Goal: Task Accomplishment & Management: Complete application form

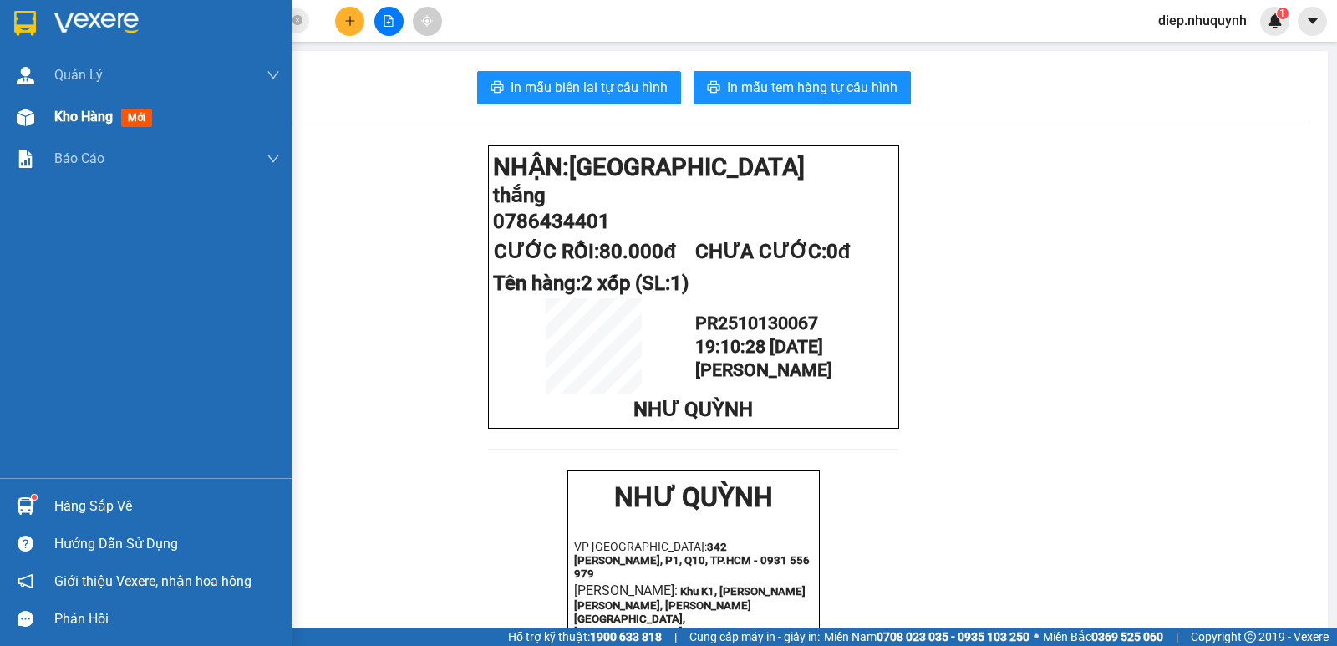
click at [85, 123] on span "Kho hàng" at bounding box center [83, 117] width 58 height 16
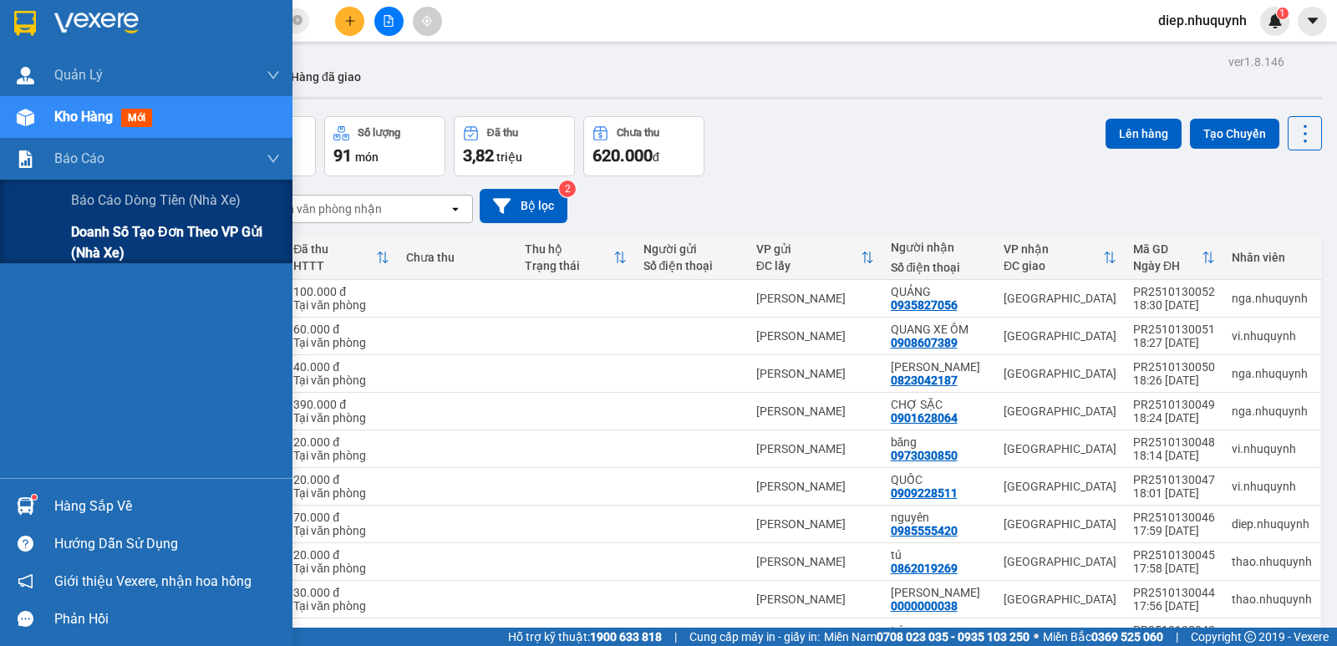
drag, startPoint x: 104, startPoint y: 196, endPoint x: 135, endPoint y: 221, distance: 40.5
click at [105, 196] on span "Báo cáo dòng tiền (nhà xe)" at bounding box center [156, 200] width 170 height 21
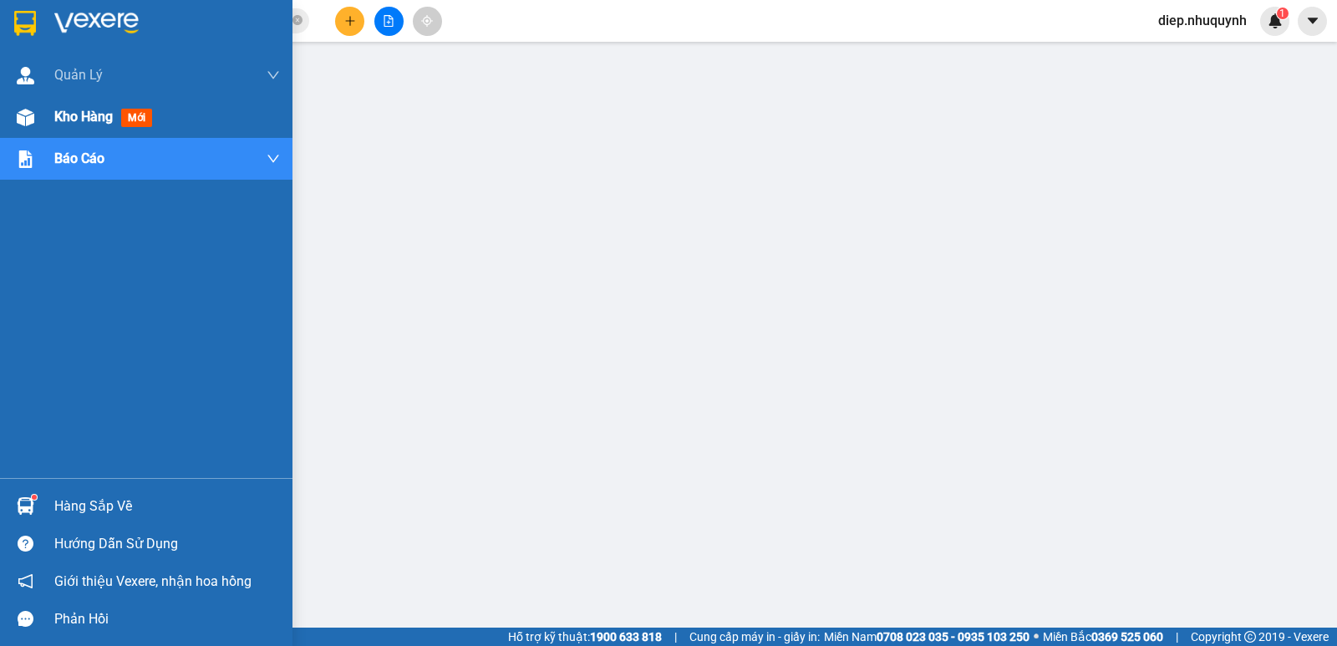
click at [65, 112] on span "Kho hàng" at bounding box center [83, 117] width 58 height 16
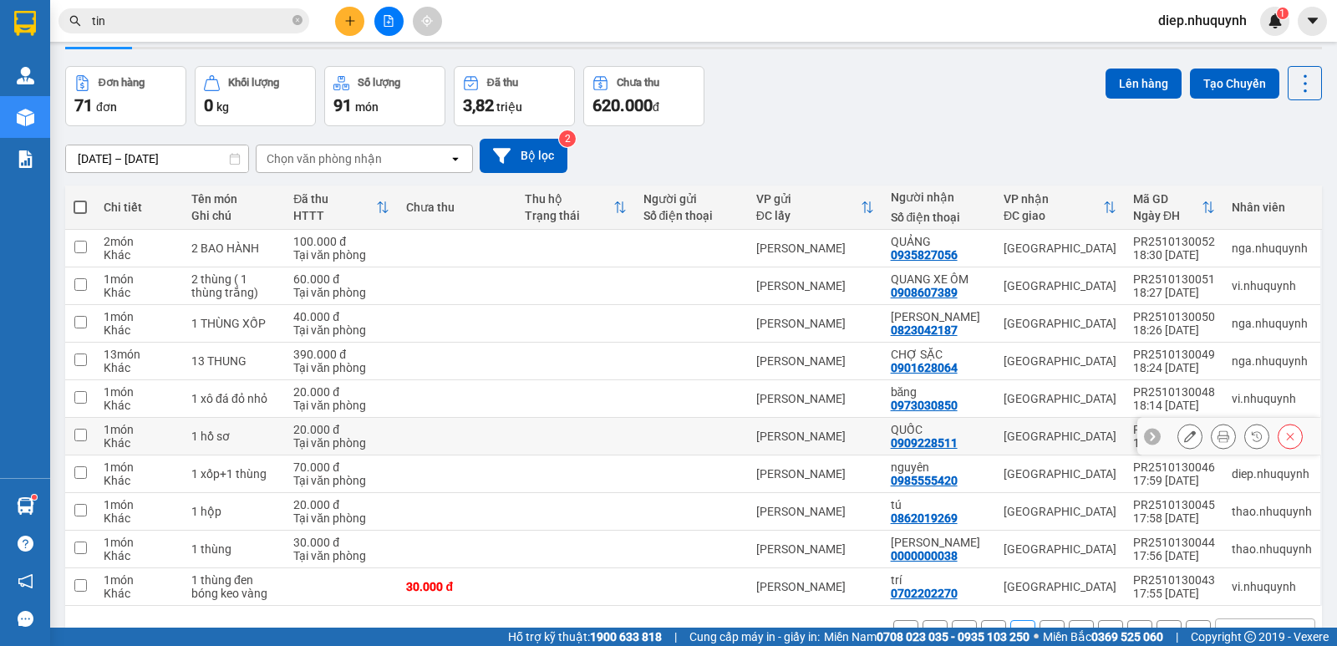
scroll to position [97, 0]
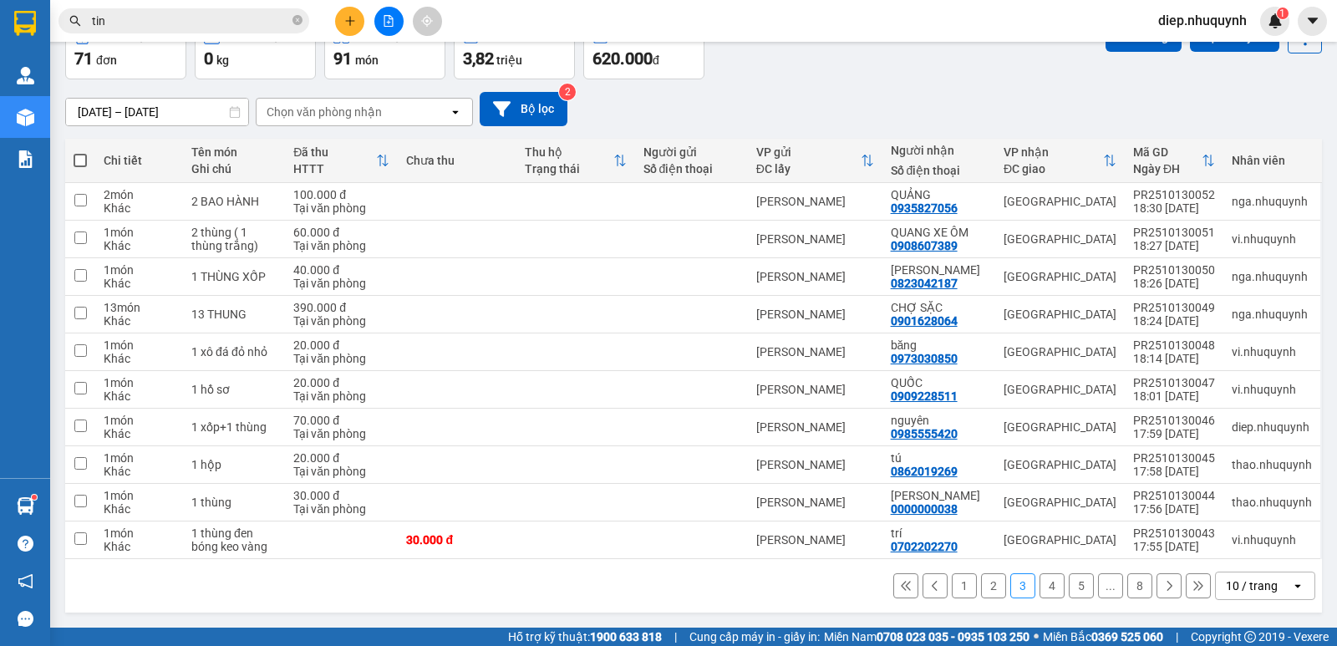
click at [1076, 592] on button "5" at bounding box center [1081, 585] width 25 height 25
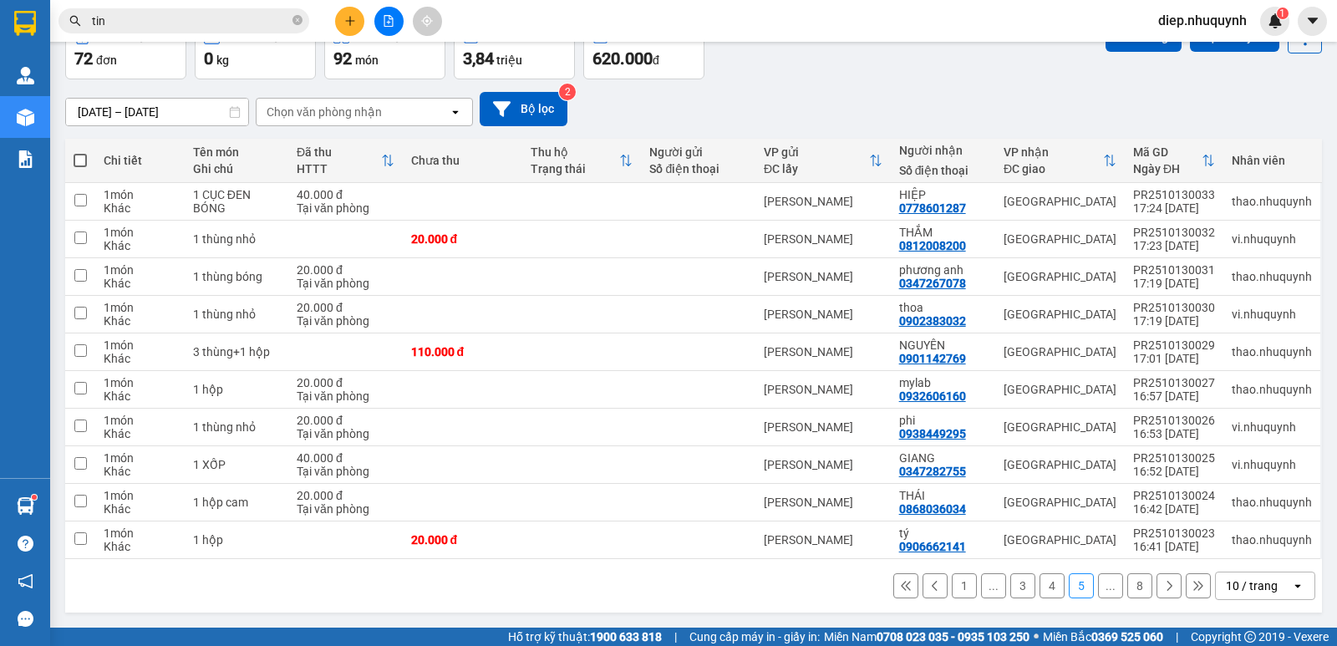
click at [1132, 585] on button "8" at bounding box center [1139, 585] width 25 height 25
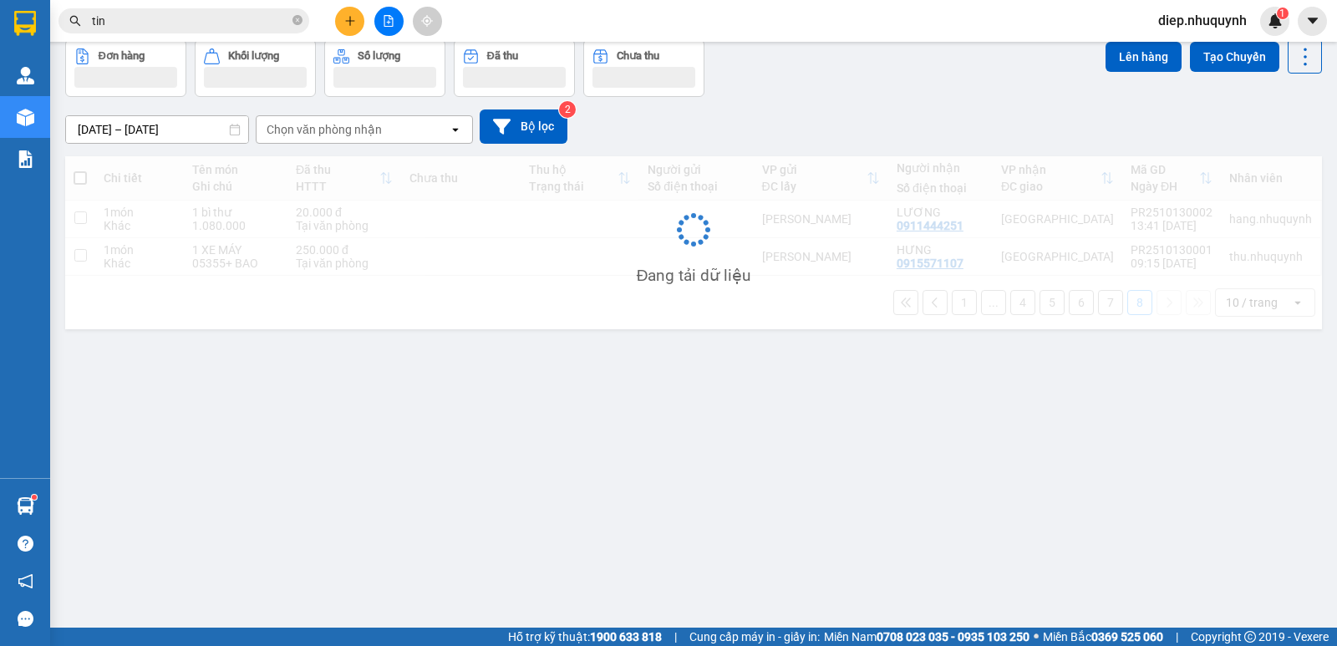
scroll to position [77, 0]
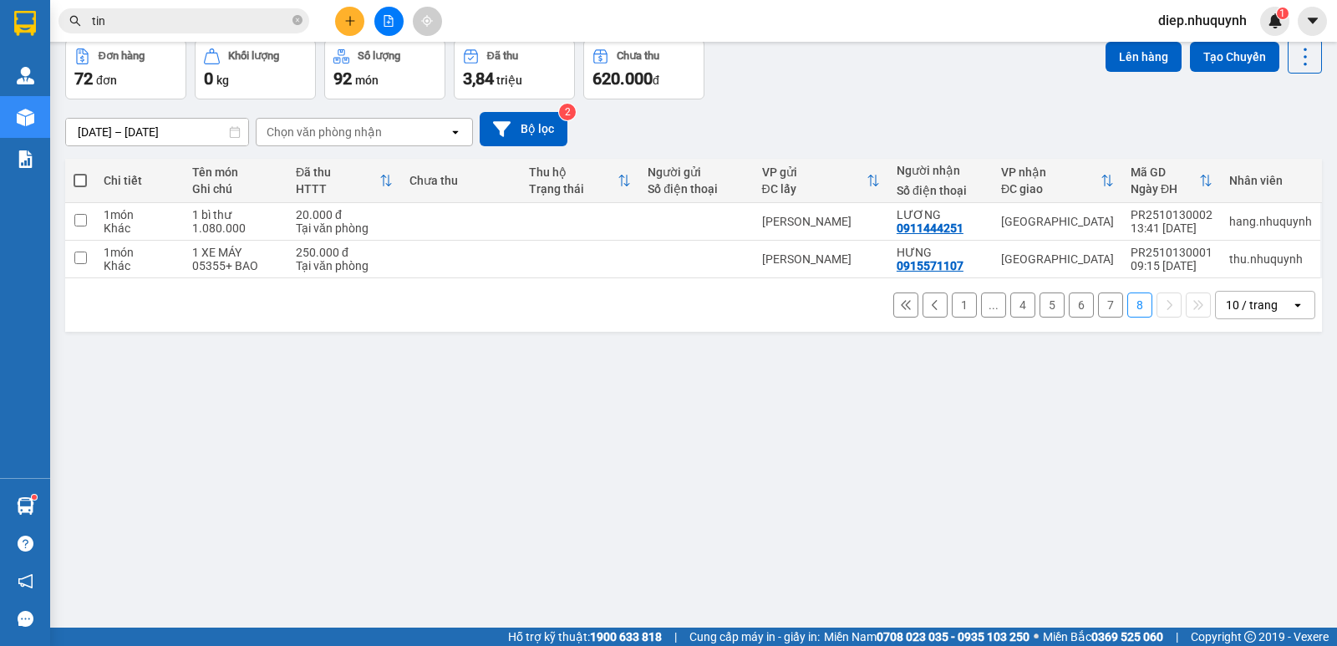
click at [1100, 305] on button "7" at bounding box center [1110, 304] width 25 height 25
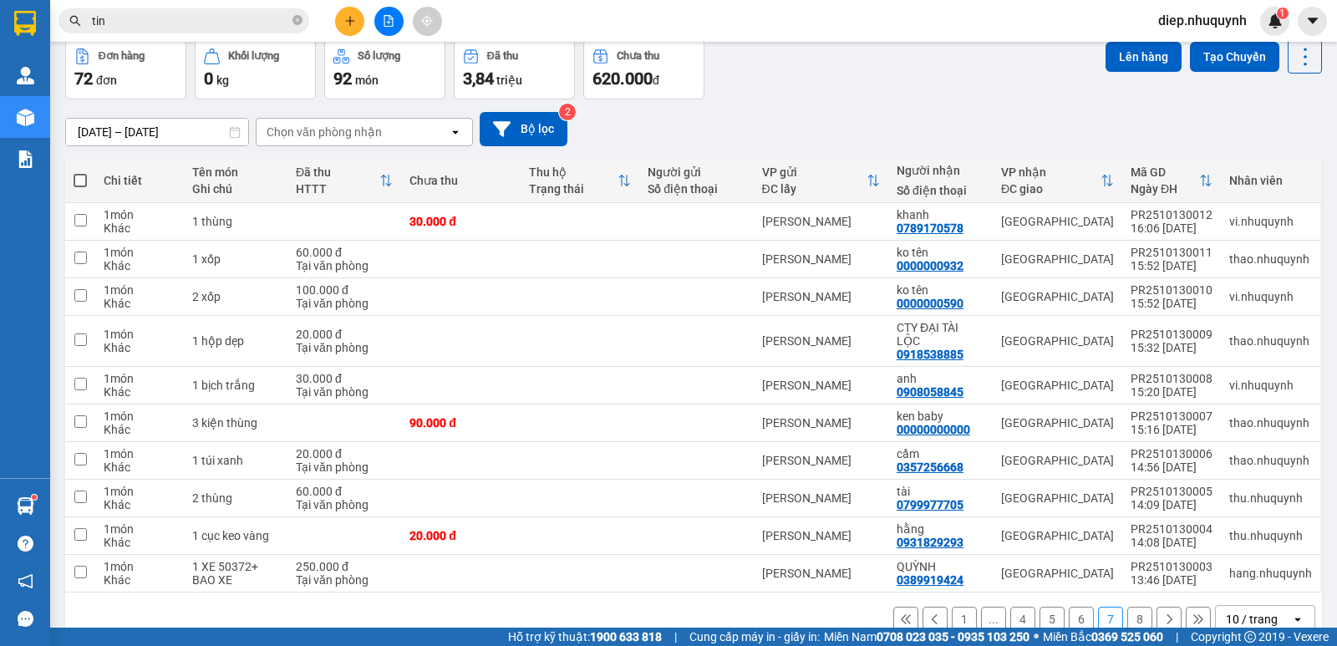
click at [1071, 608] on button "6" at bounding box center [1081, 619] width 25 height 25
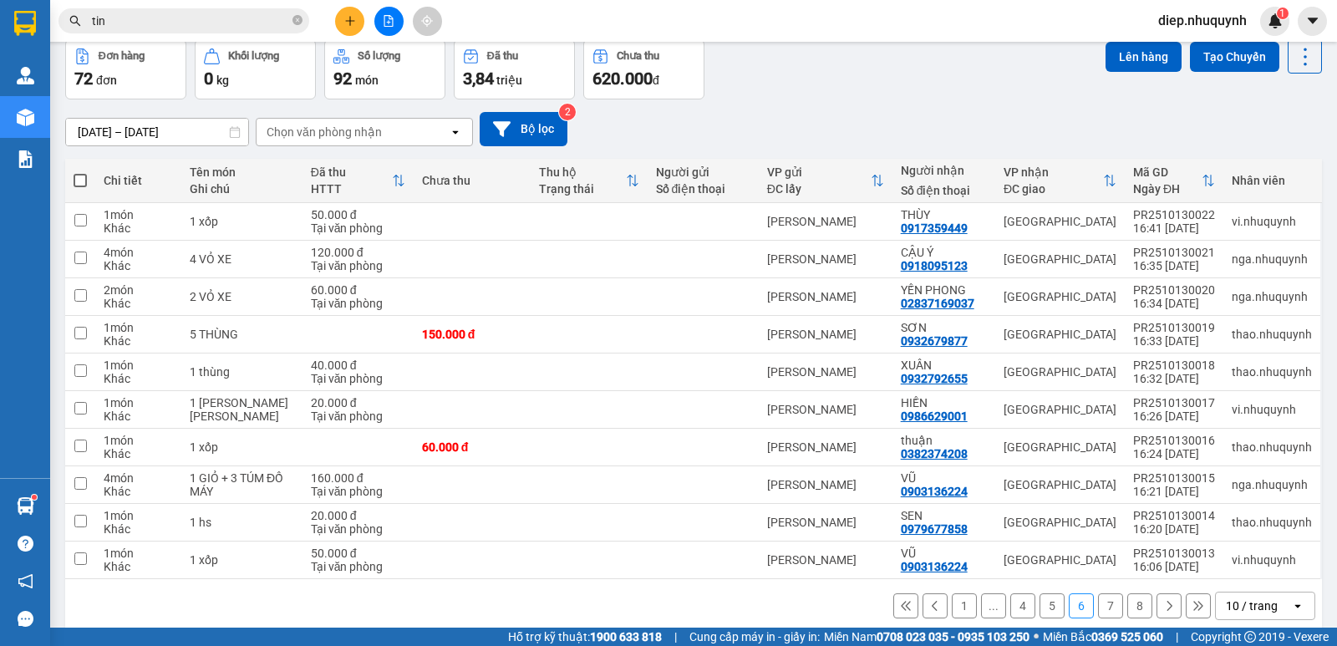
click at [1041, 597] on button "5" at bounding box center [1052, 605] width 25 height 25
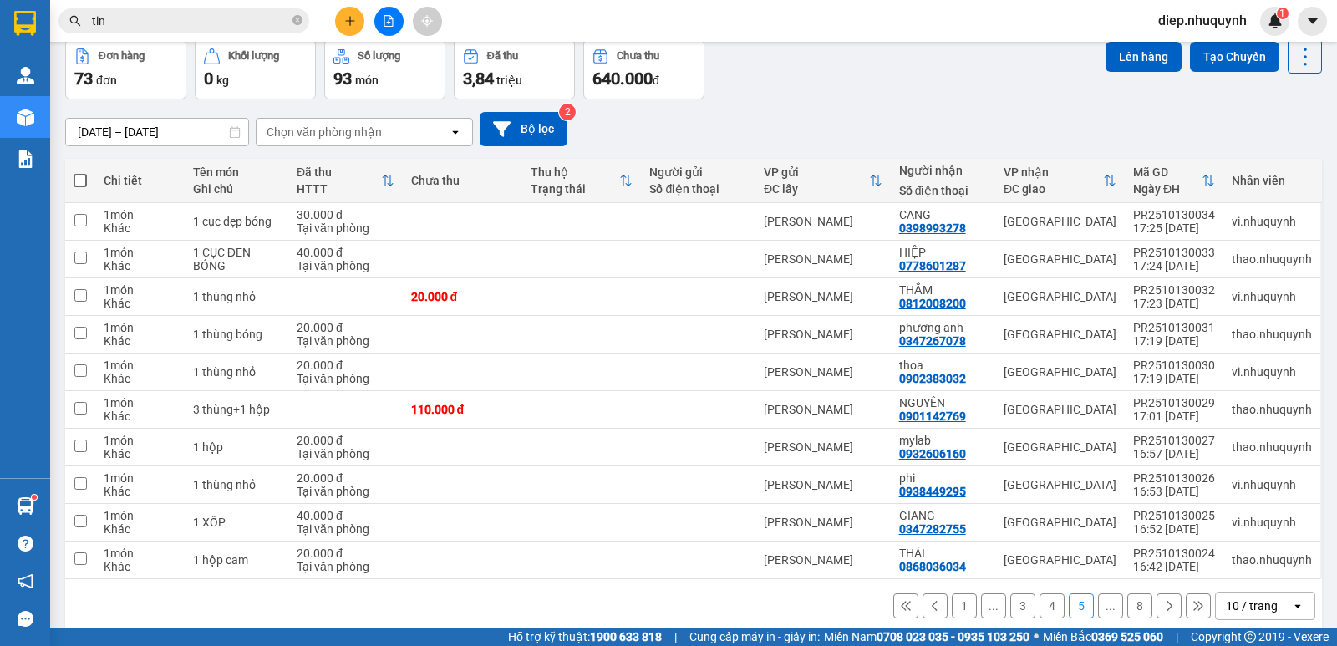
click at [1040, 603] on button "4" at bounding box center [1052, 605] width 25 height 25
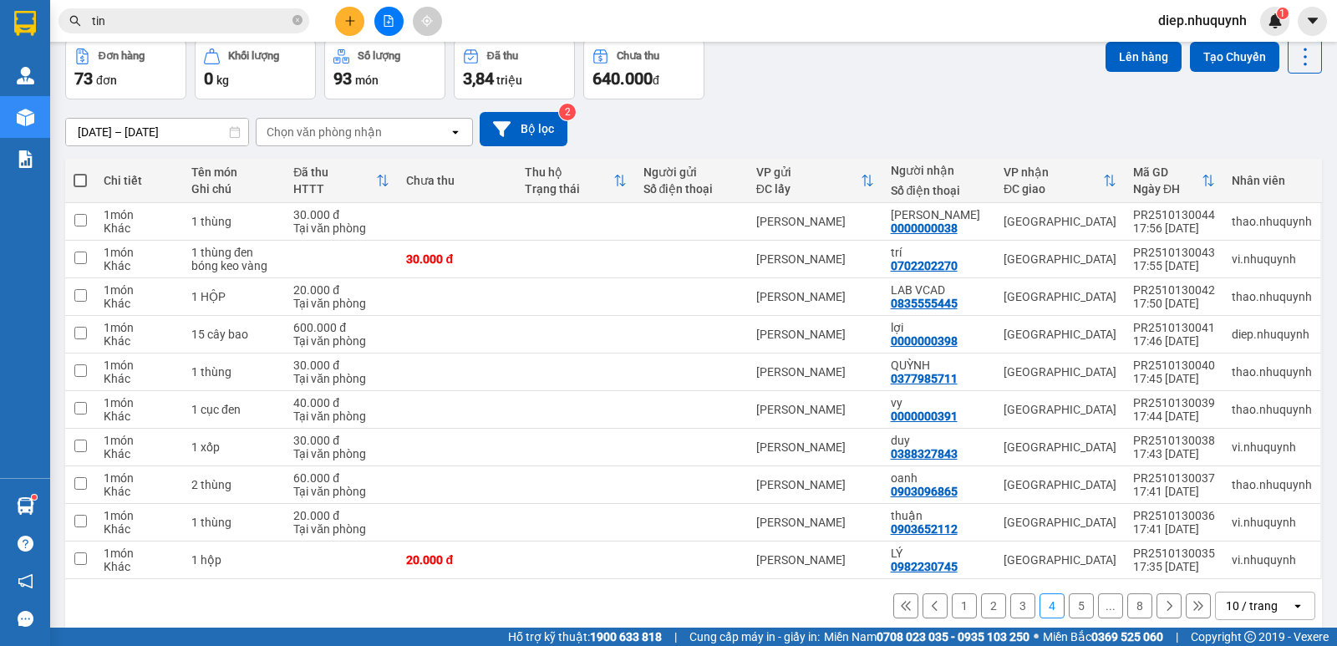
click at [1017, 608] on button "3" at bounding box center [1022, 605] width 25 height 25
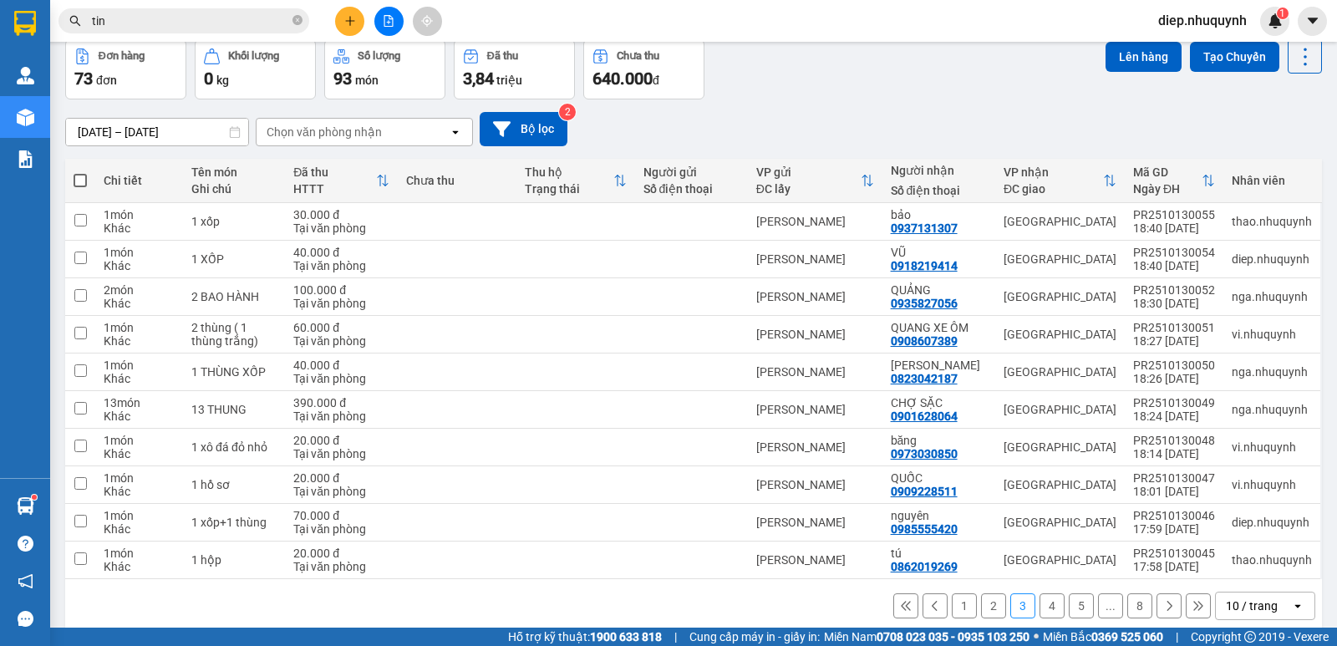
click at [989, 611] on button "2" at bounding box center [993, 605] width 25 height 25
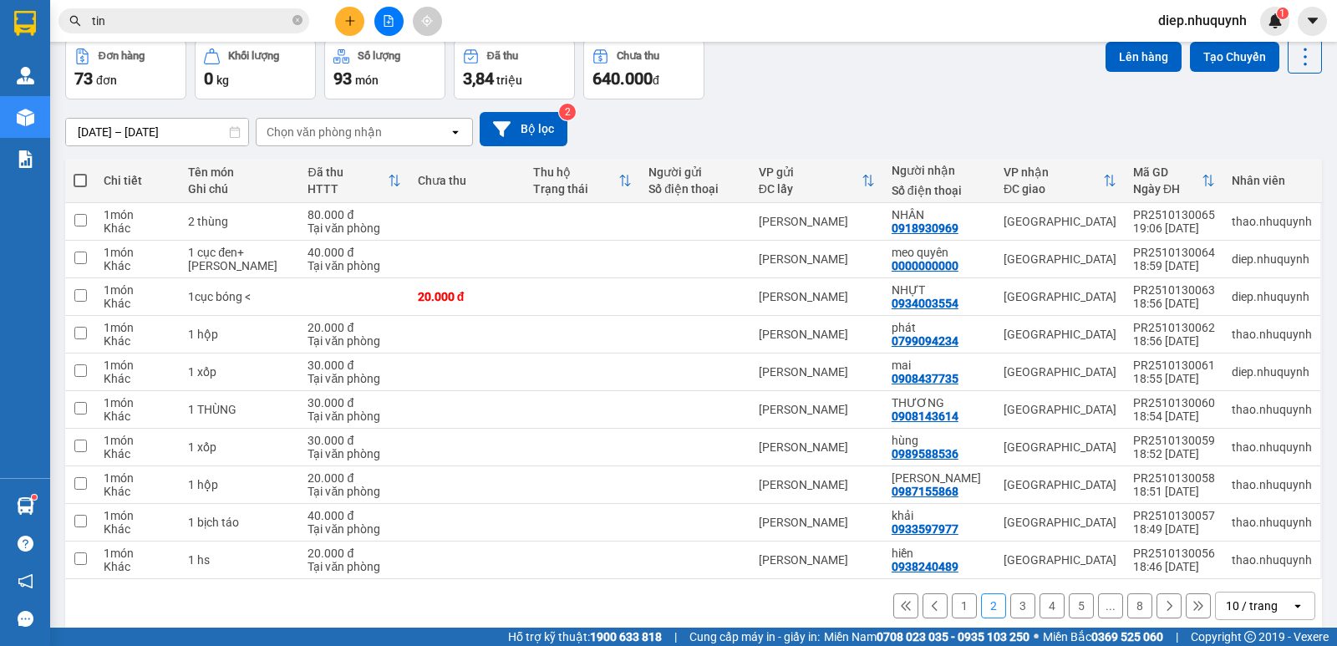
drag, startPoint x: 956, startPoint y: 605, endPoint x: 923, endPoint y: 607, distance: 32.6
click at [955, 605] on button "1" at bounding box center [964, 605] width 25 height 25
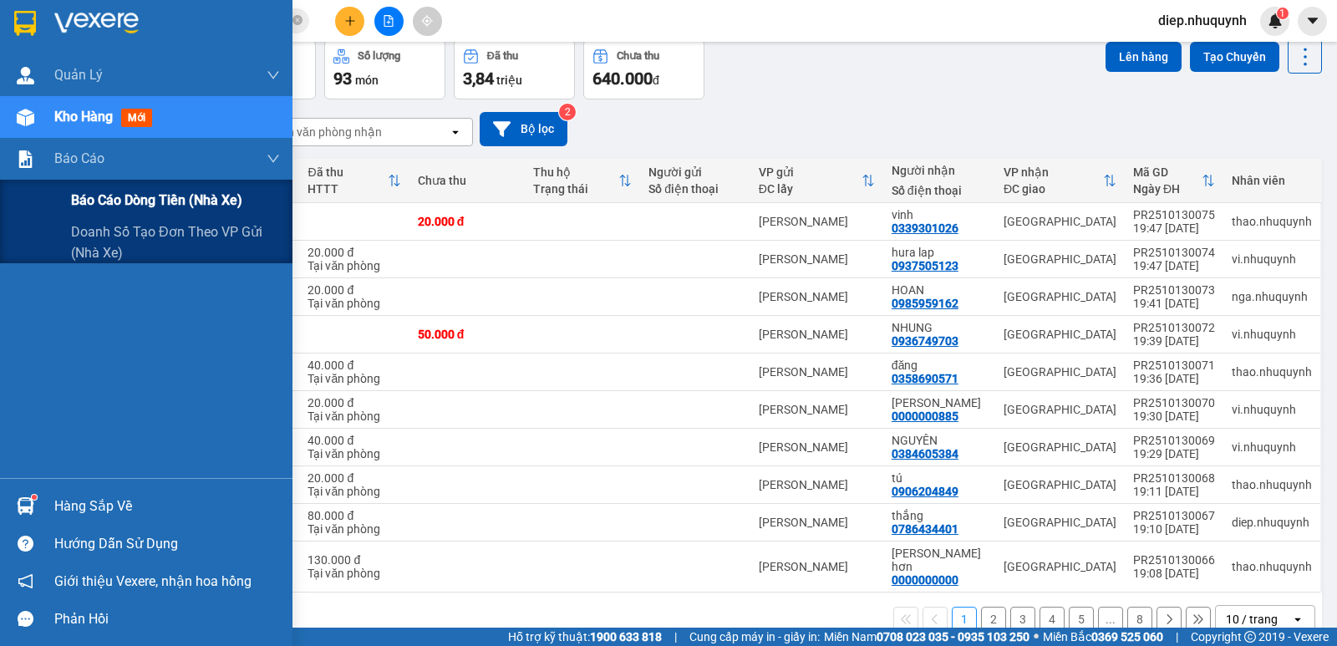
click at [104, 196] on span "Báo cáo dòng tiền (nhà xe)" at bounding box center [156, 200] width 171 height 21
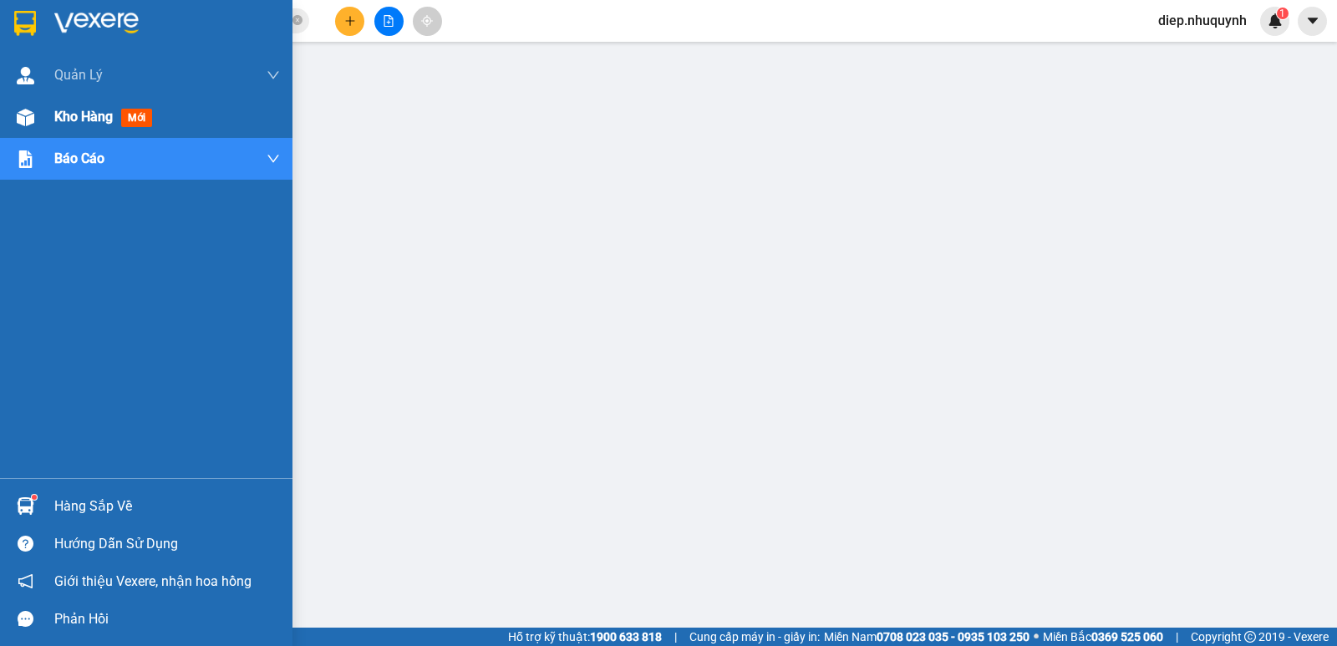
click at [61, 115] on span "Kho hàng" at bounding box center [83, 117] width 58 height 16
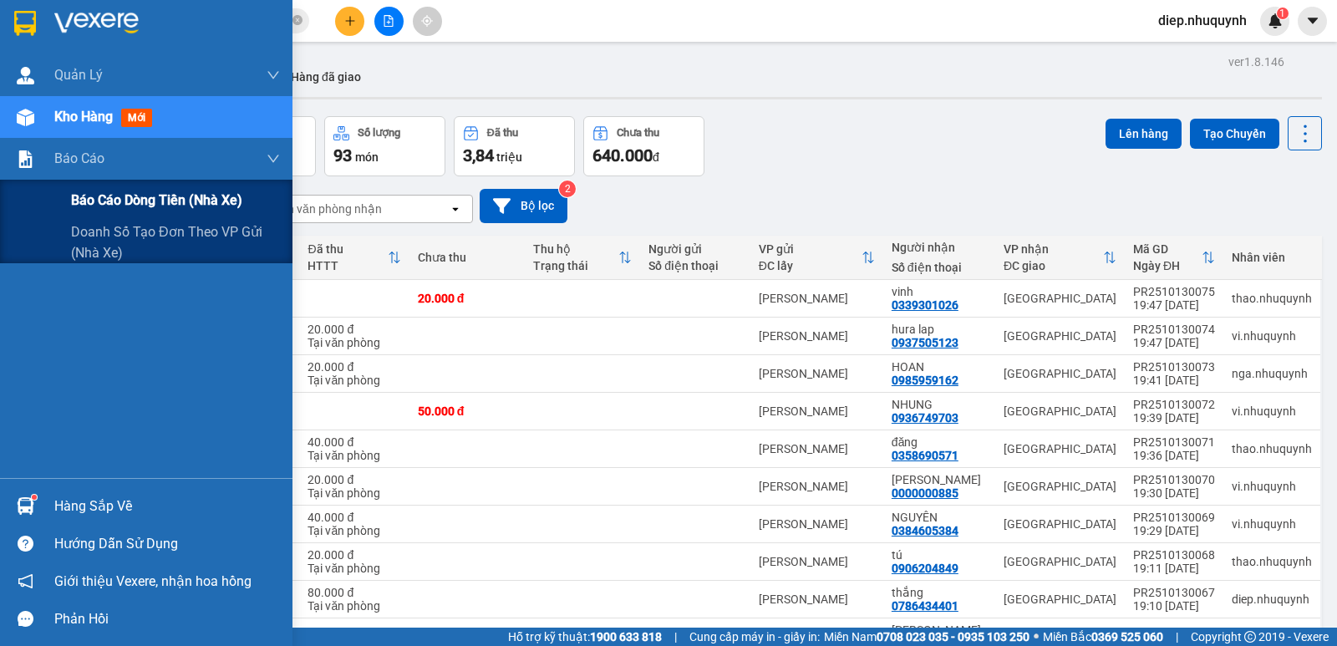
click at [118, 196] on span "Báo cáo dòng tiền (nhà xe)" at bounding box center [156, 200] width 171 height 21
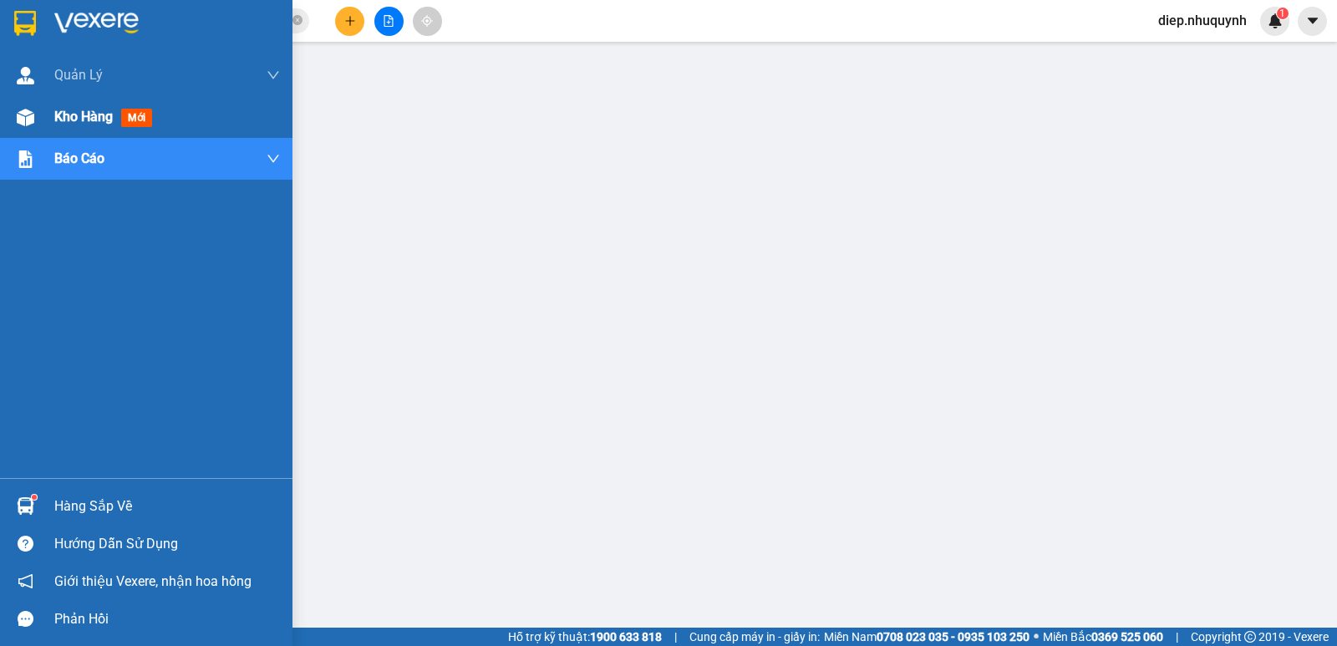
click at [74, 118] on span "Kho hàng" at bounding box center [83, 117] width 58 height 16
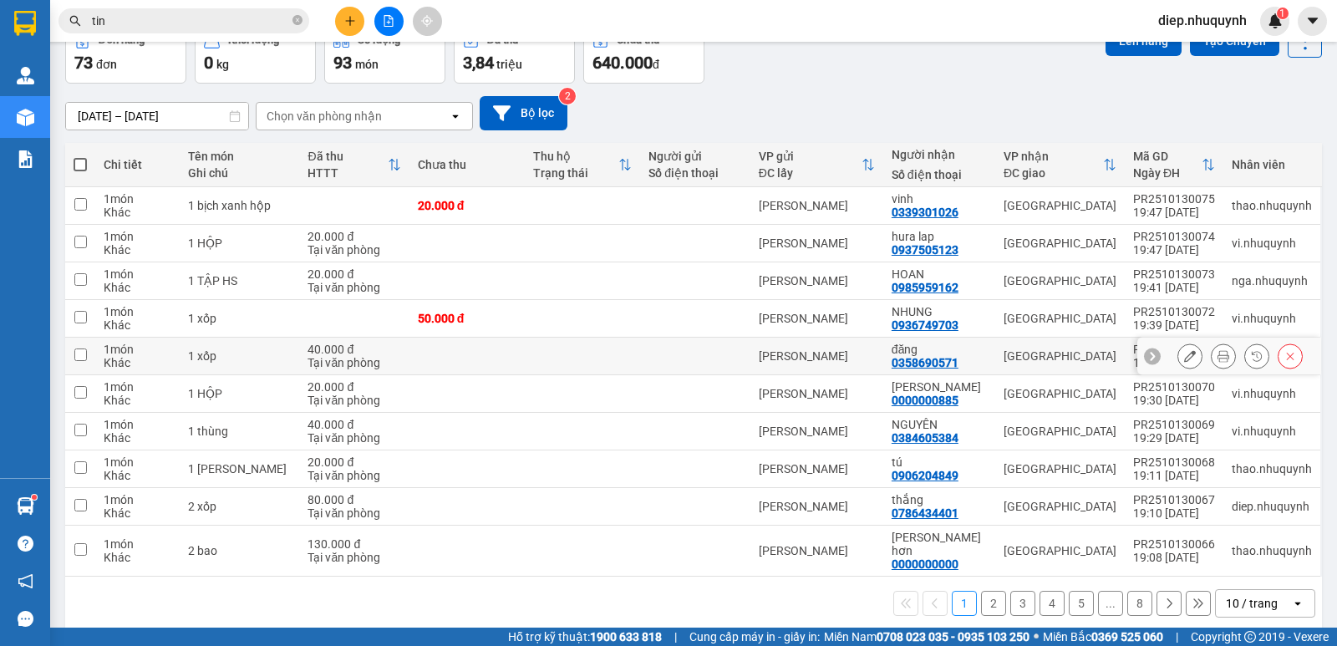
scroll to position [97, 0]
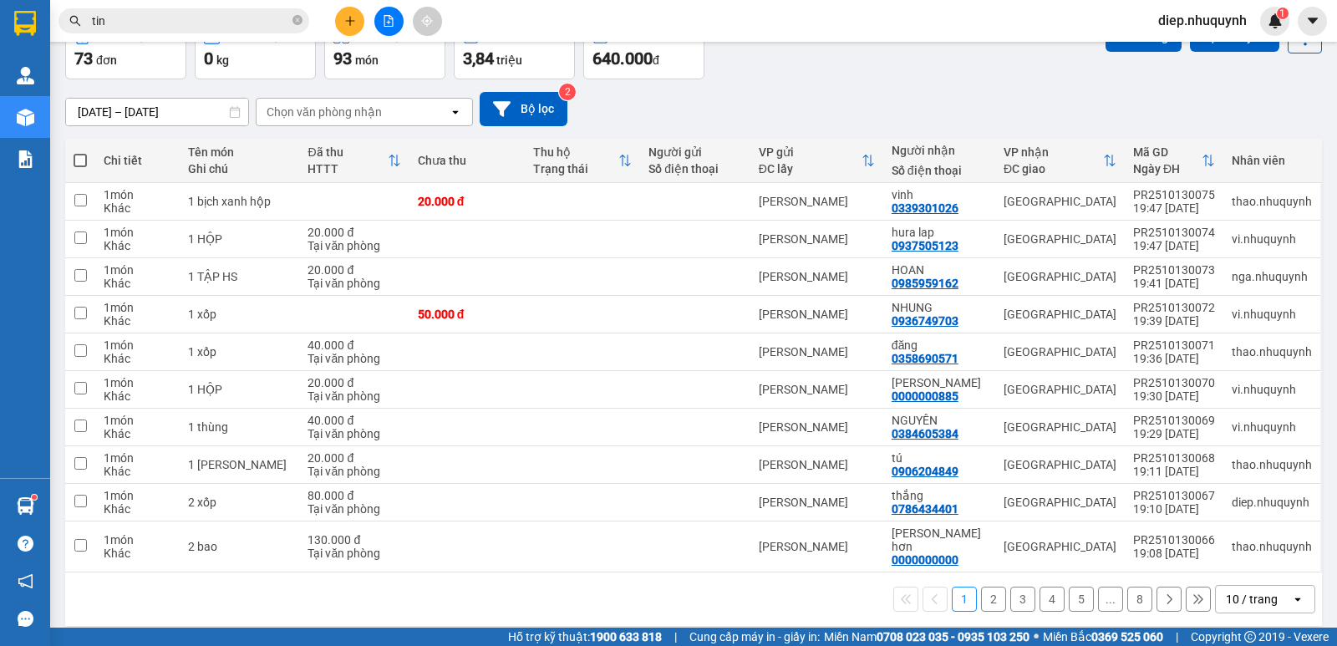
click at [981, 591] on button "2" at bounding box center [993, 599] width 25 height 25
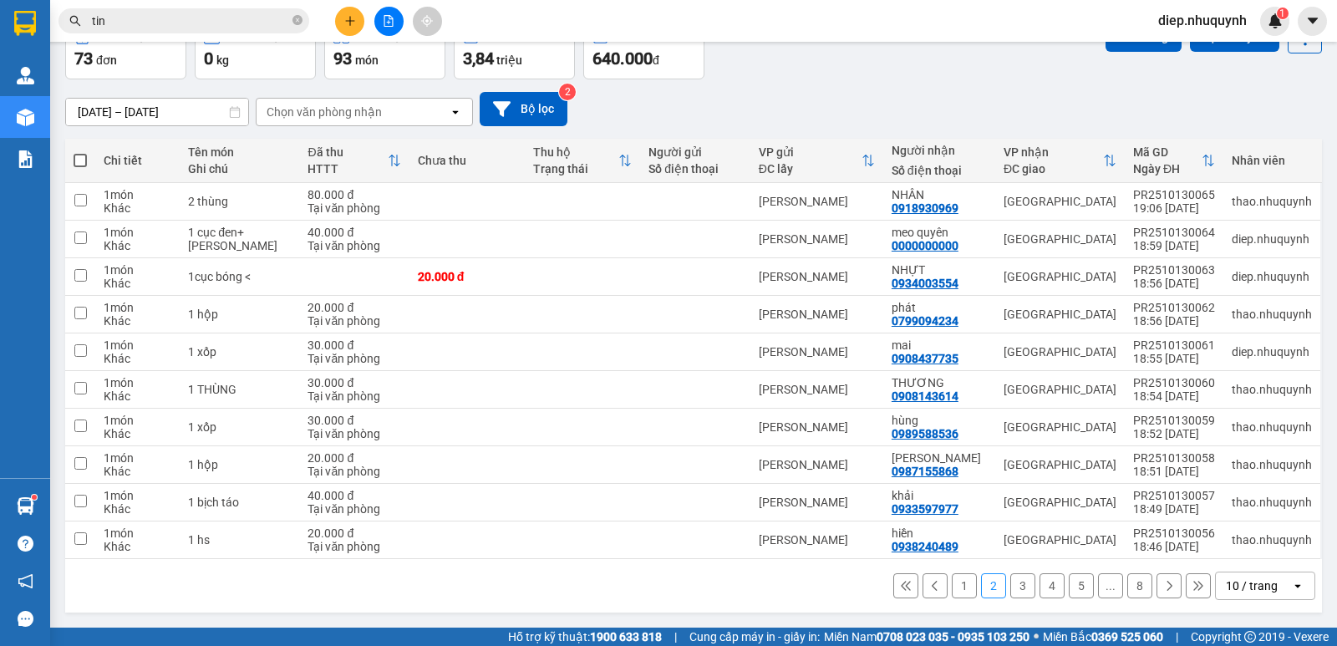
click at [1010, 587] on button "3" at bounding box center [1022, 585] width 25 height 25
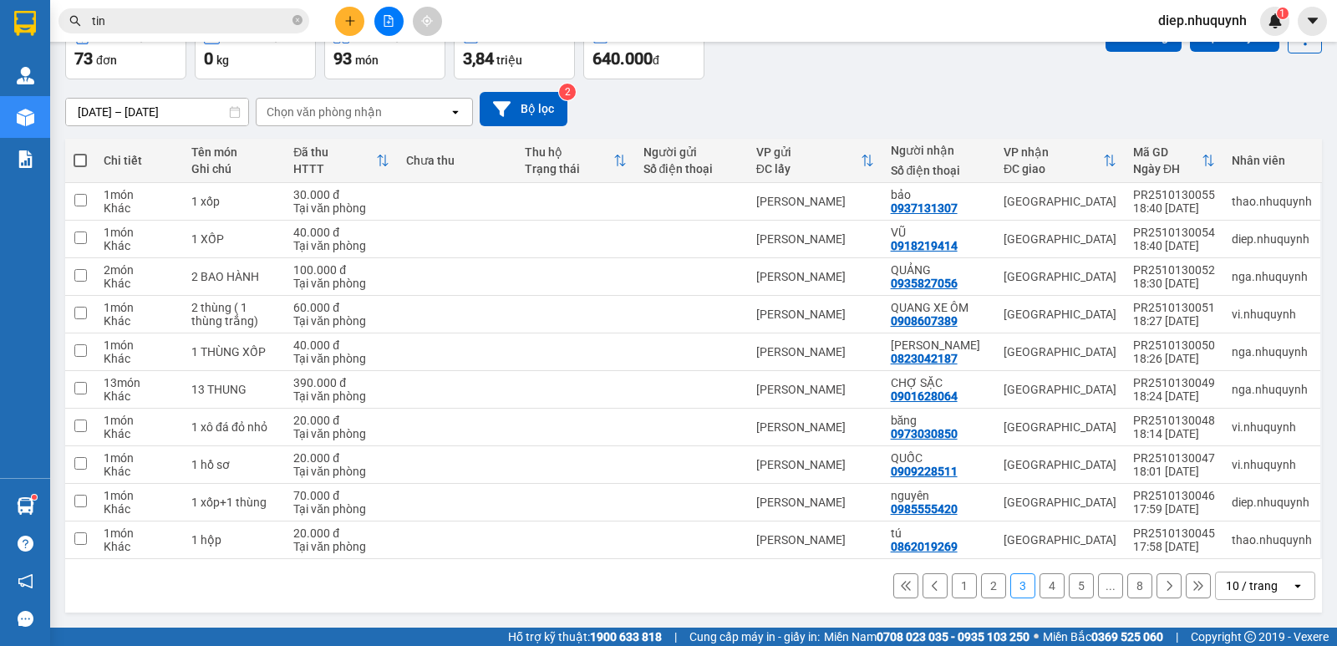
click at [1040, 583] on button "4" at bounding box center [1052, 585] width 25 height 25
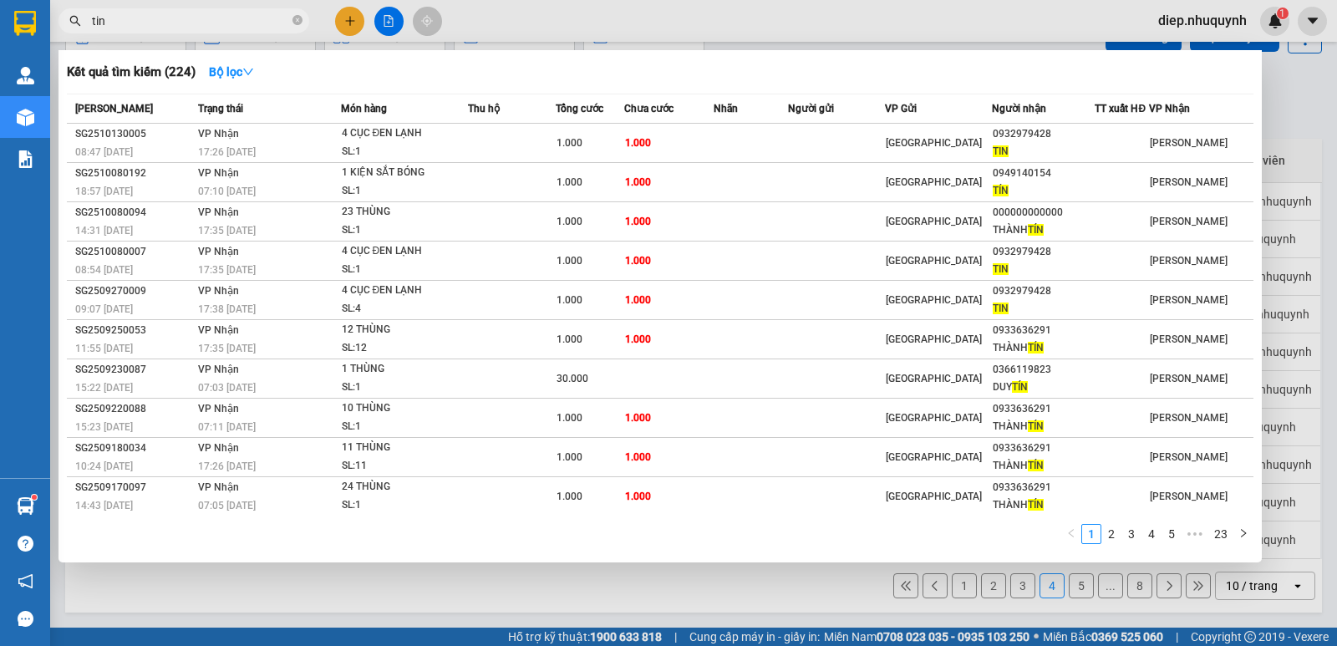
drag, startPoint x: 130, startPoint y: 25, endPoint x: 74, endPoint y: 12, distance: 58.4
click at [74, 12] on span "tin" at bounding box center [183, 20] width 251 height 25
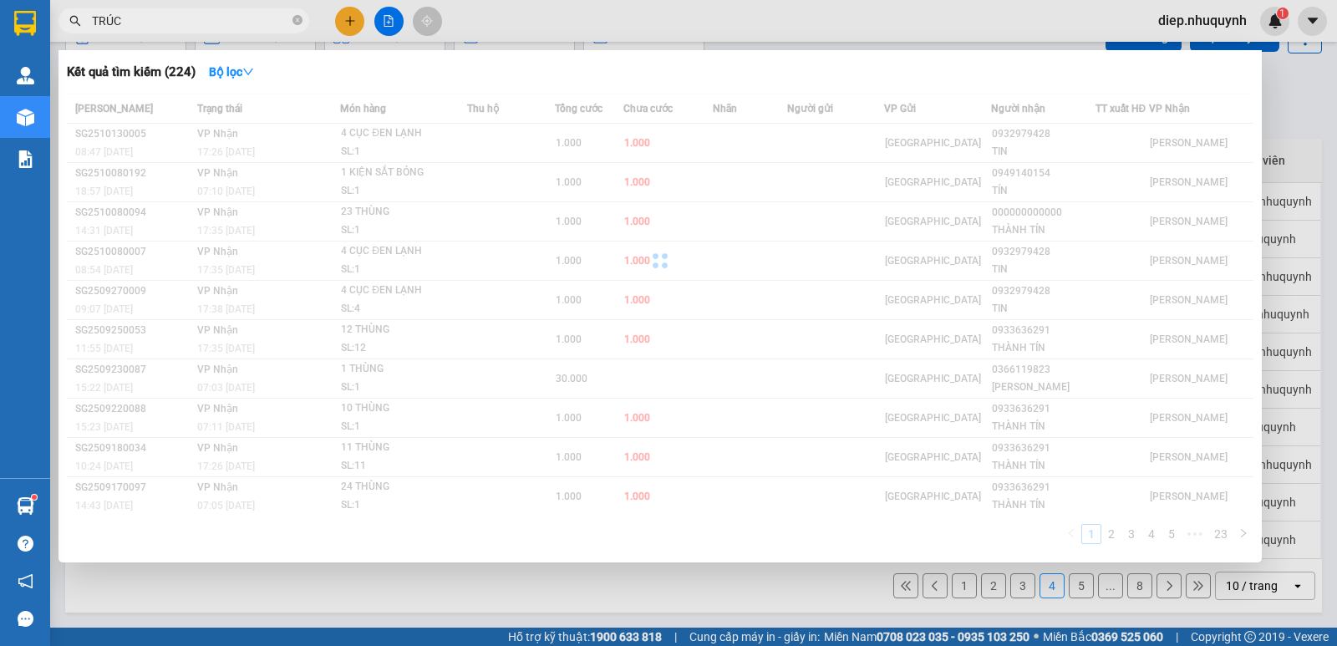
drag, startPoint x: 169, startPoint y: 18, endPoint x: 84, endPoint y: 8, distance: 85.9
click at [84, 8] on div "Kết quả tìm kiếm ( 224 ) Bộ lọc Mã ĐH Trạng thái Món hàng Thu hộ Tổng cước Chưa…" at bounding box center [163, 21] width 326 height 29
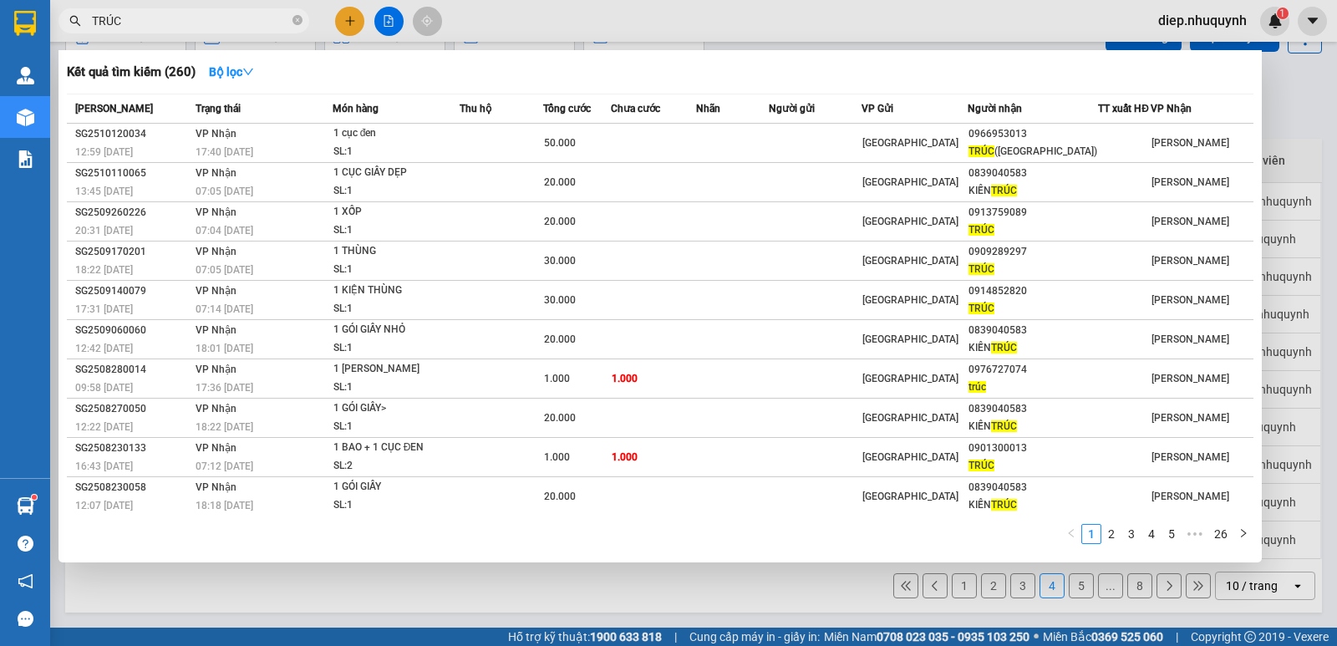
click at [155, 26] on input "TRÚC" at bounding box center [190, 21] width 197 height 18
drag, startPoint x: 140, startPoint y: 25, endPoint x: 80, endPoint y: 15, distance: 61.0
click at [80, 15] on div "TRÚC" at bounding box center [163, 20] width 326 height 25
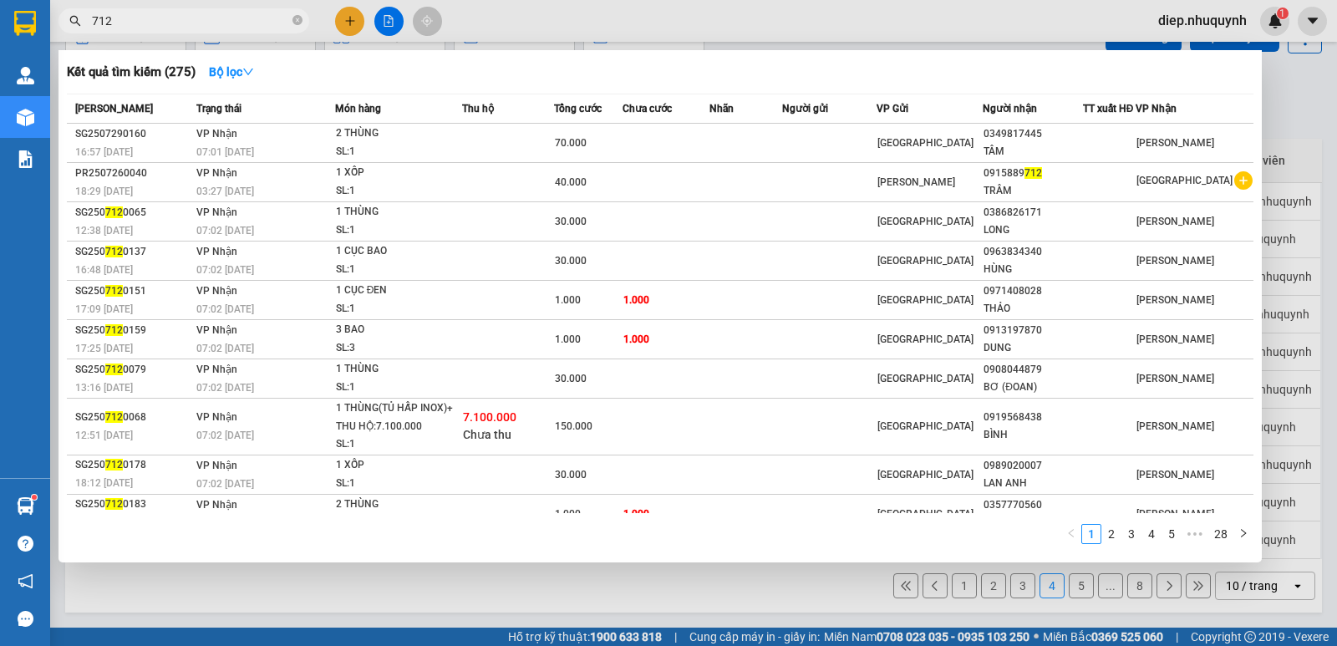
drag, startPoint x: 132, startPoint y: 28, endPoint x: 79, endPoint y: 28, distance: 52.6
click at [79, 28] on span "712" at bounding box center [183, 20] width 251 height 25
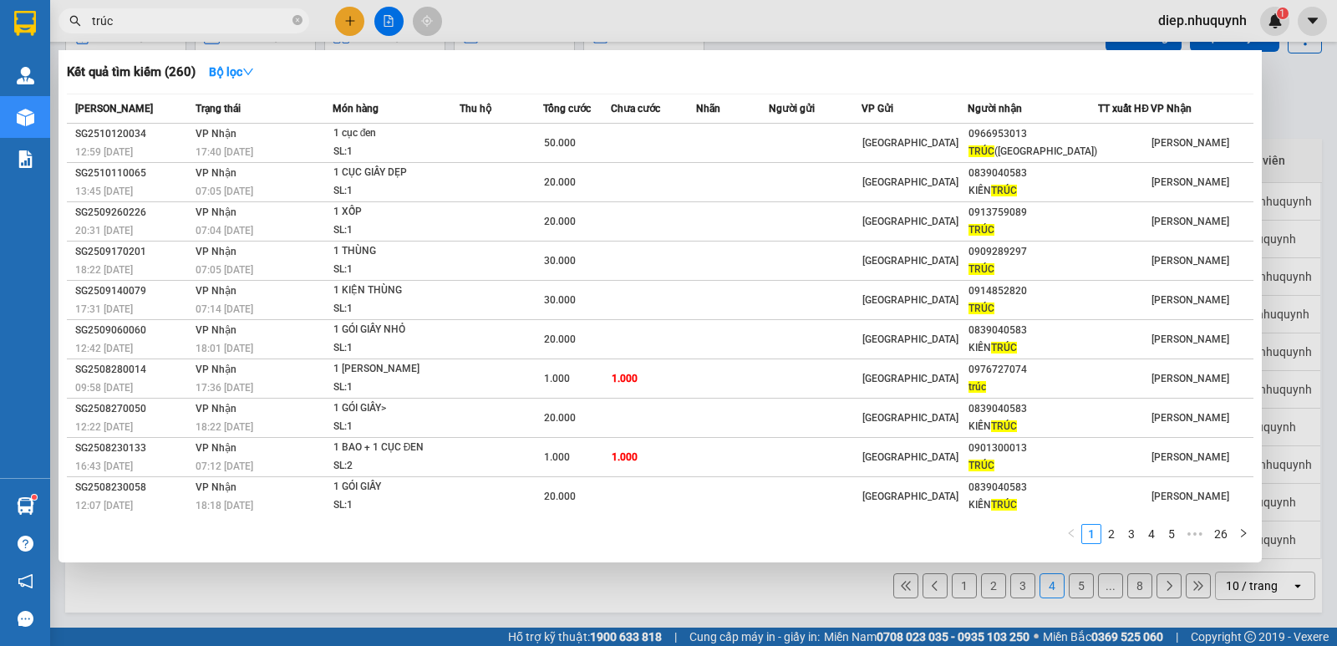
type input "trúc"
click at [343, 18] on div at bounding box center [668, 323] width 1337 height 646
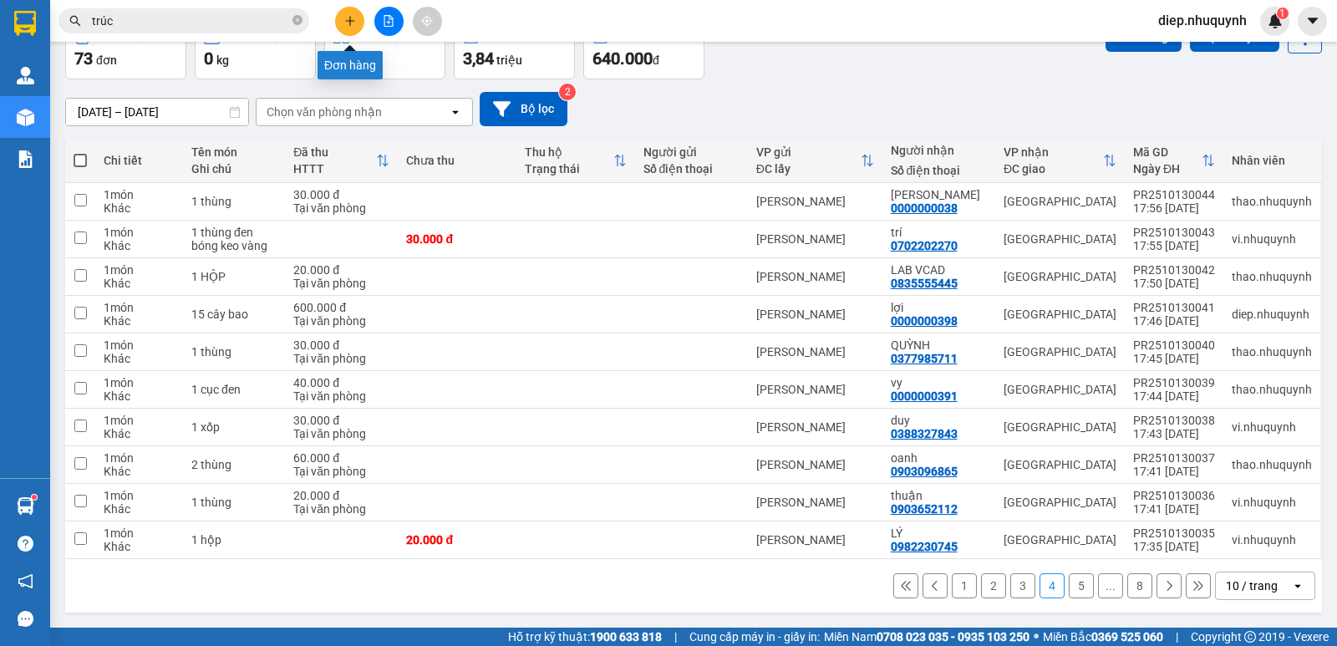
click at [348, 18] on icon "plus" at bounding box center [350, 21] width 12 height 12
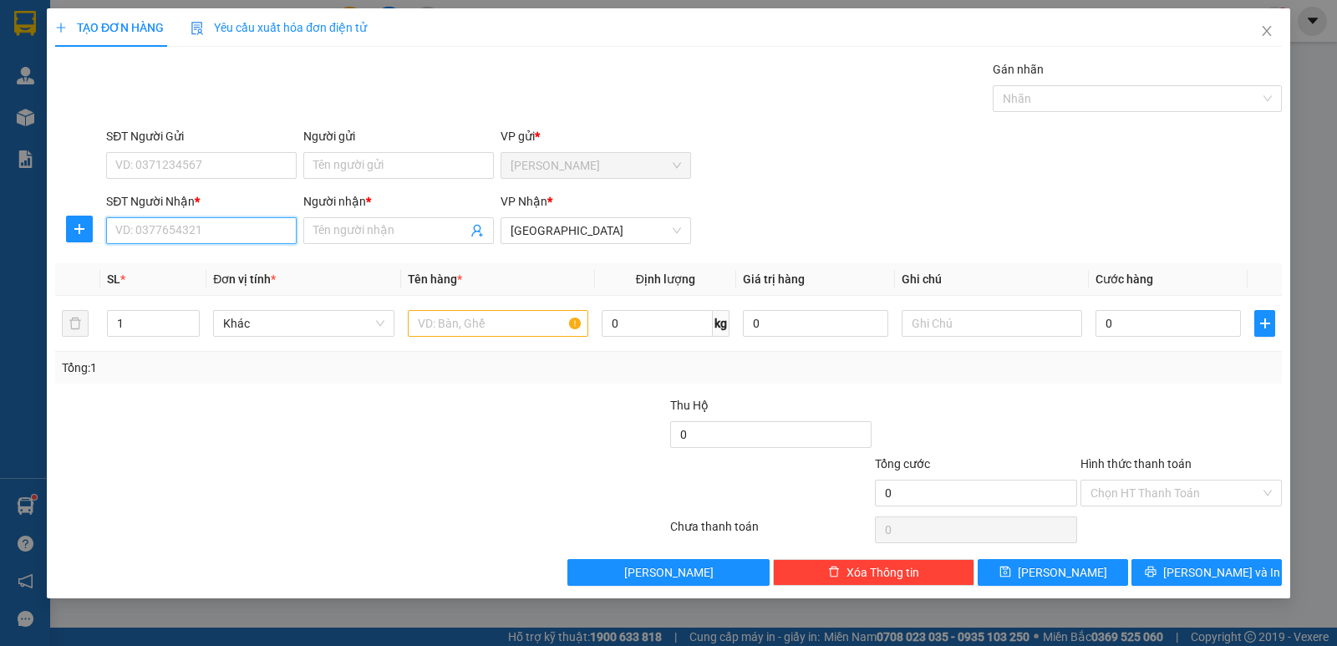
click at [247, 237] on input "SĐT Người Nhận *" at bounding box center [201, 230] width 191 height 27
type input "0000000500"
drag, startPoint x: 221, startPoint y: 257, endPoint x: 210, endPoint y: 263, distance: 13.1
click at [221, 257] on div "0000000500 - SƠN" at bounding box center [201, 264] width 170 height 18
type input "SƠN"
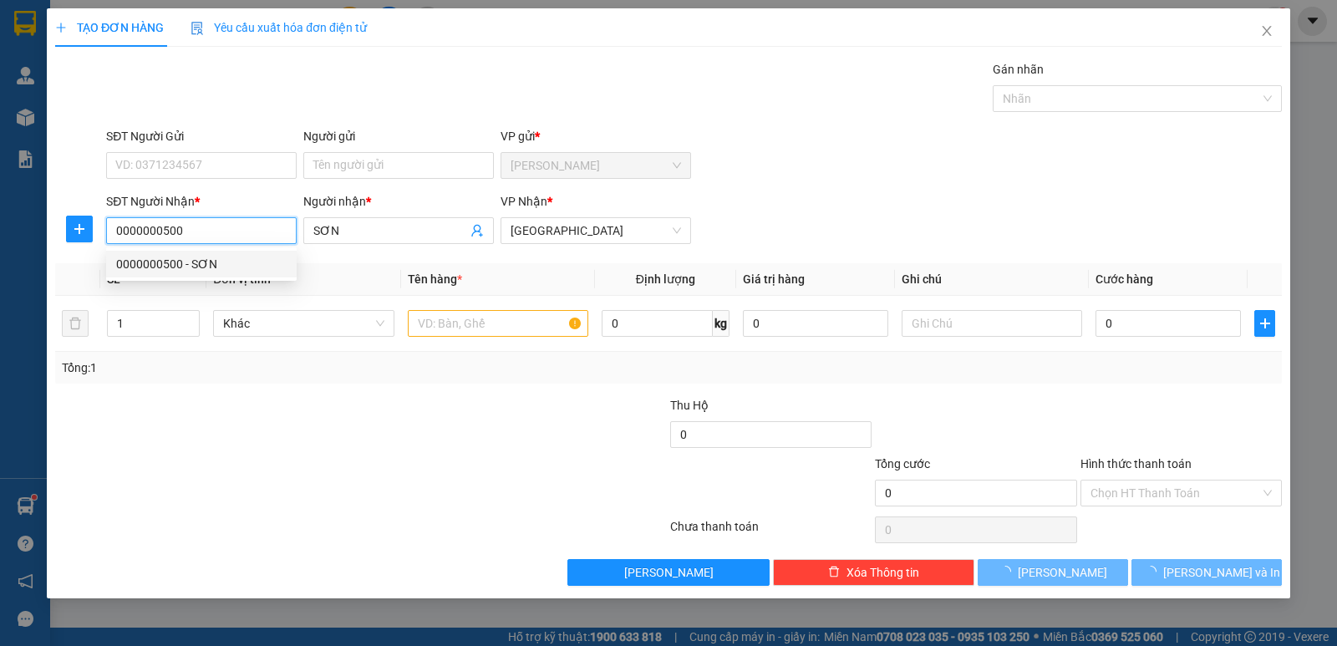
type input "20.000"
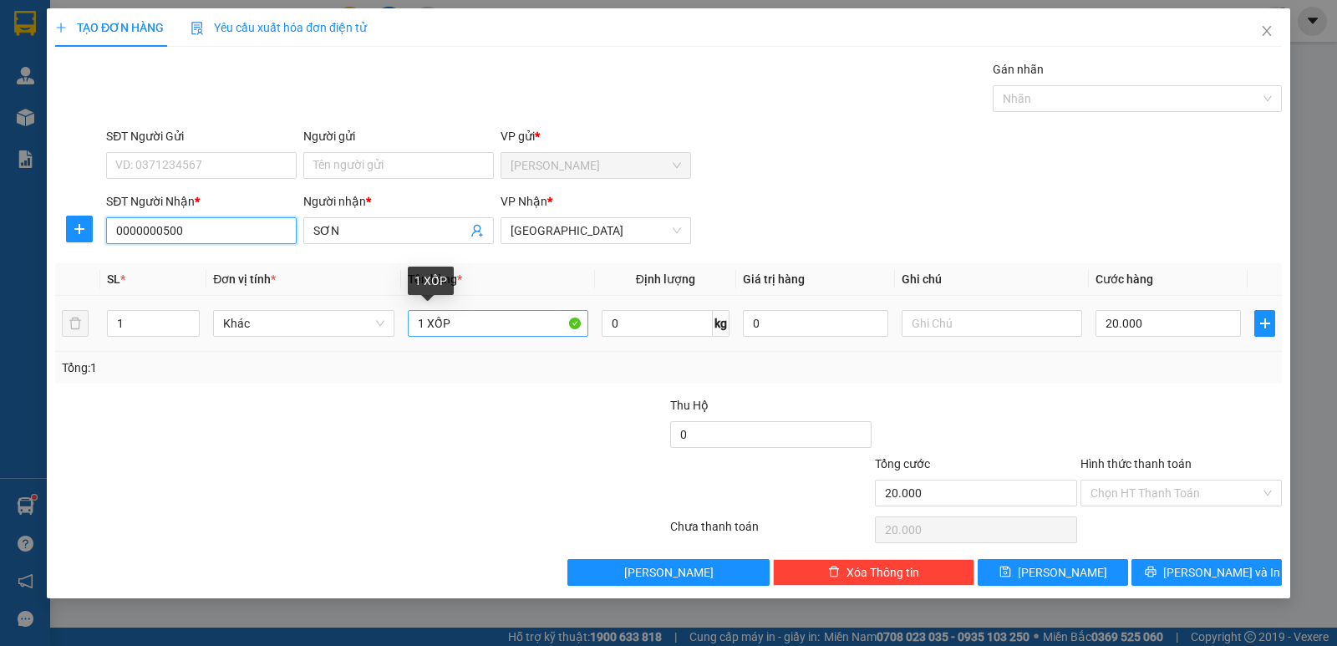
type input "0000000500"
drag, startPoint x: 429, startPoint y: 321, endPoint x: 471, endPoint y: 324, distance: 41.9
click at [471, 324] on input "1 XỐP" at bounding box center [498, 323] width 181 height 27
type input "1 bịch"
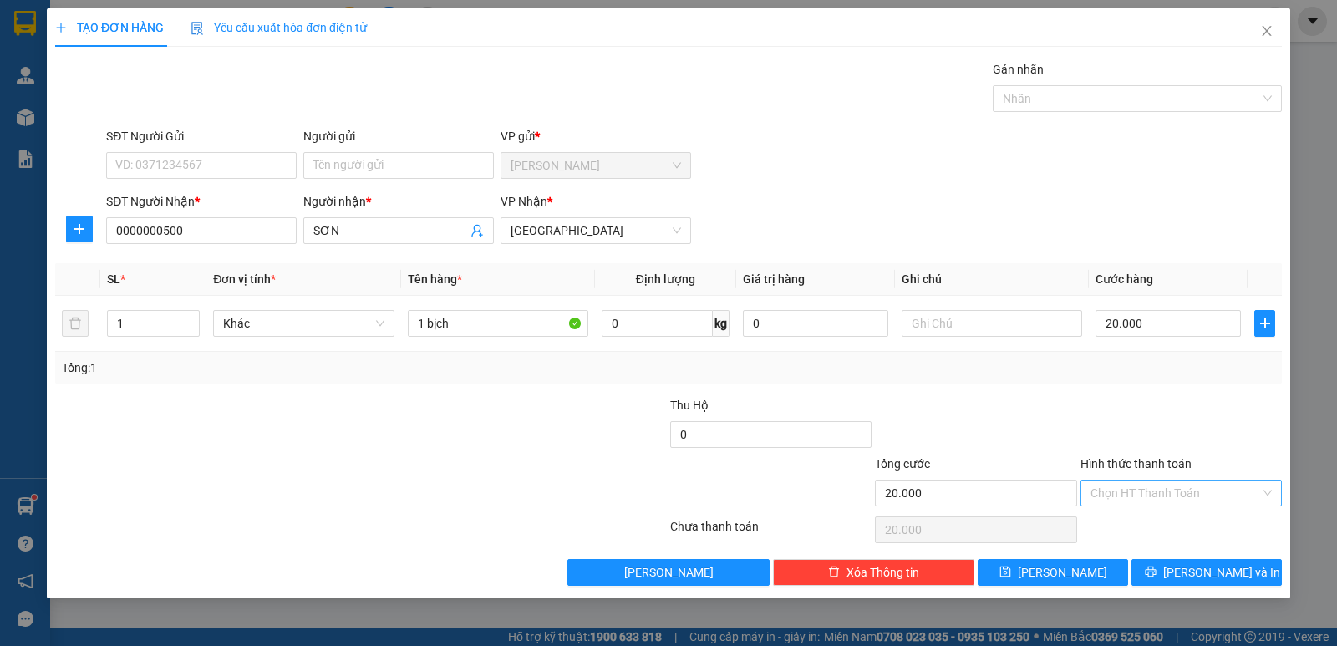
click at [1163, 495] on input "Hình thức thanh toán" at bounding box center [1176, 493] width 170 height 25
click at [1154, 531] on div "Tại văn phòng" at bounding box center [1181, 526] width 181 height 18
type input "0"
click at [1188, 564] on button "Lưu và In" at bounding box center [1207, 572] width 150 height 27
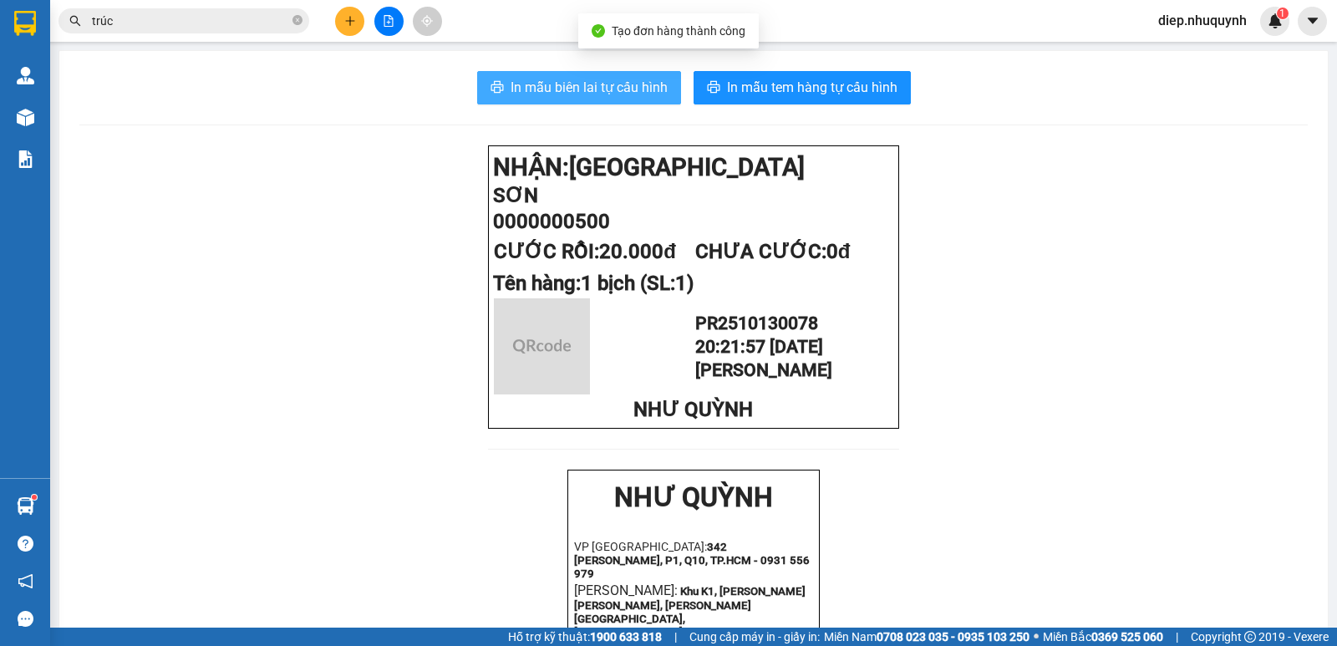
drag, startPoint x: 516, startPoint y: 92, endPoint x: 957, endPoint y: 193, distance: 452.7
click at [515, 92] on span "In mẫu biên lai tự cấu hình" at bounding box center [589, 87] width 157 height 21
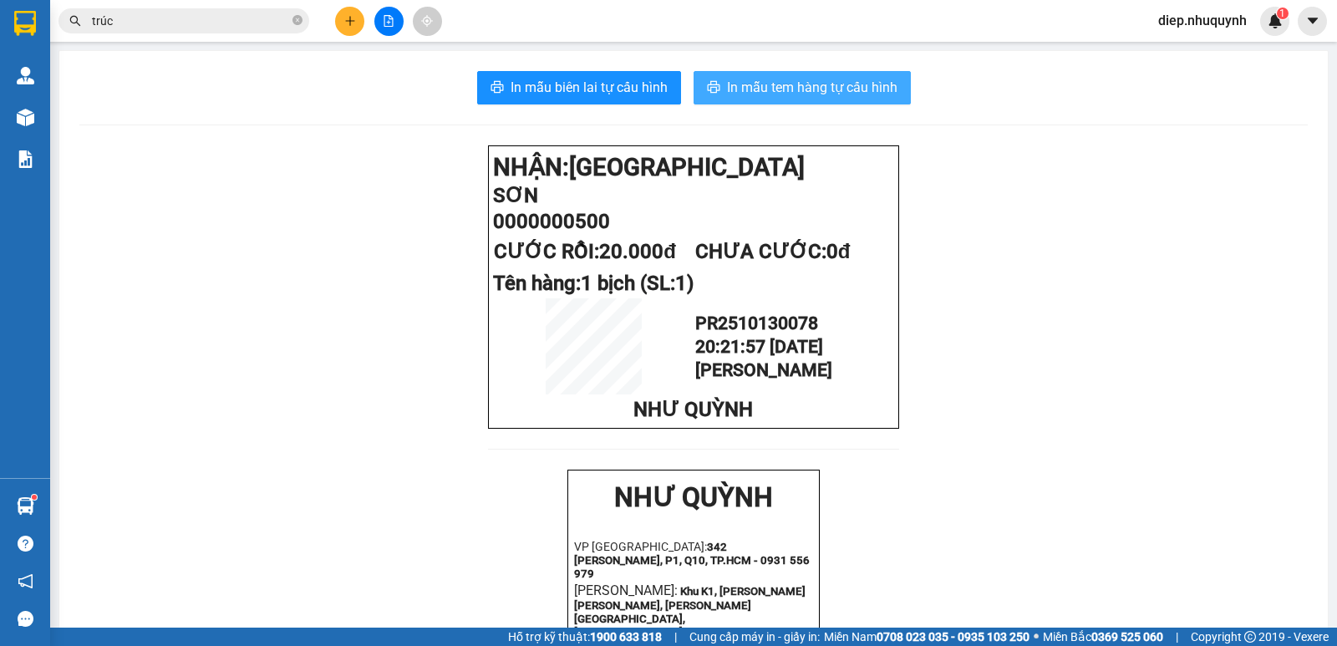
click at [783, 79] on span "In mẫu tem hàng tự cấu hình" at bounding box center [812, 87] width 170 height 21
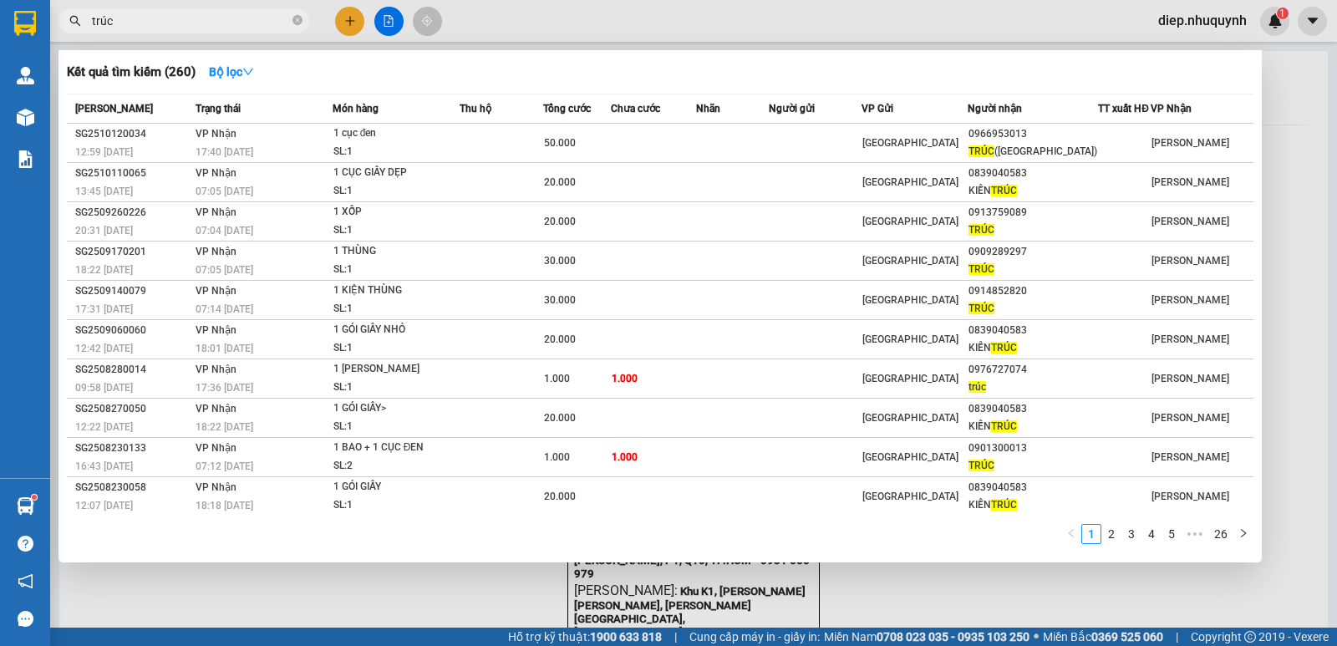
drag, startPoint x: 115, startPoint y: 18, endPoint x: 69, endPoint y: 23, distance: 46.3
click at [69, 23] on div "trúc" at bounding box center [163, 20] width 326 height 25
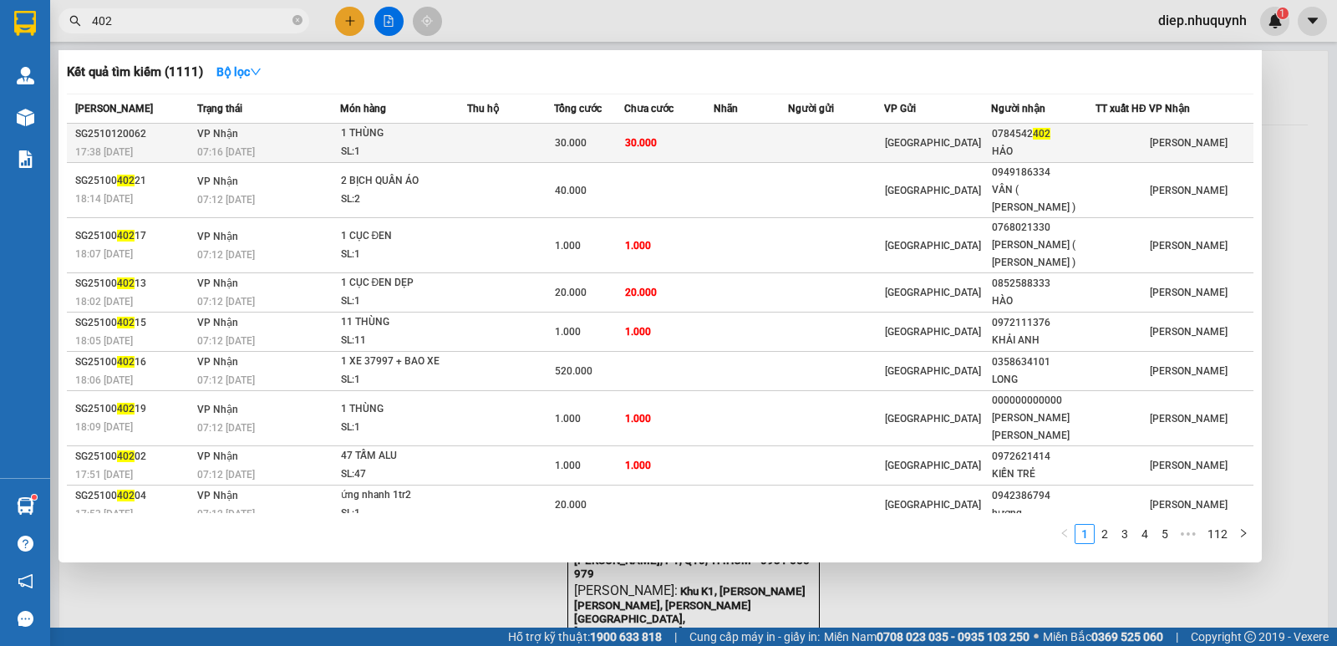
type input "402"
click at [628, 141] on span "30.000" at bounding box center [641, 143] width 32 height 12
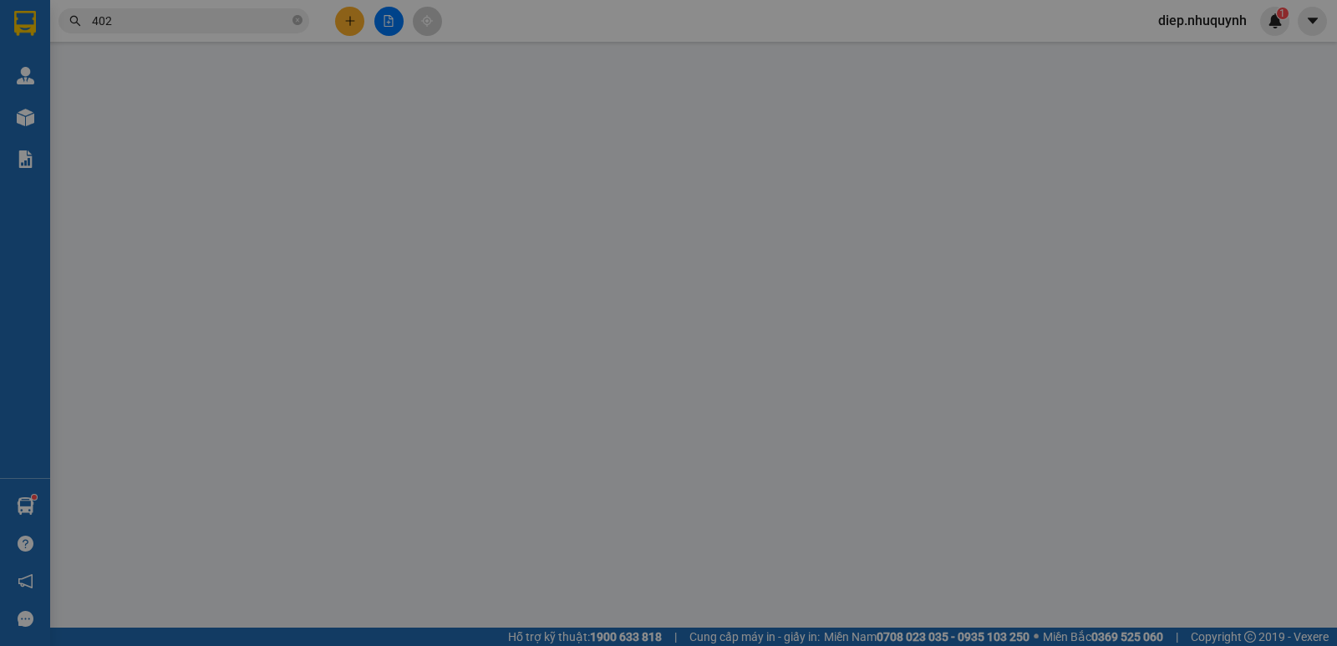
type input "0784542402"
type input "HẢO"
type input "30.000"
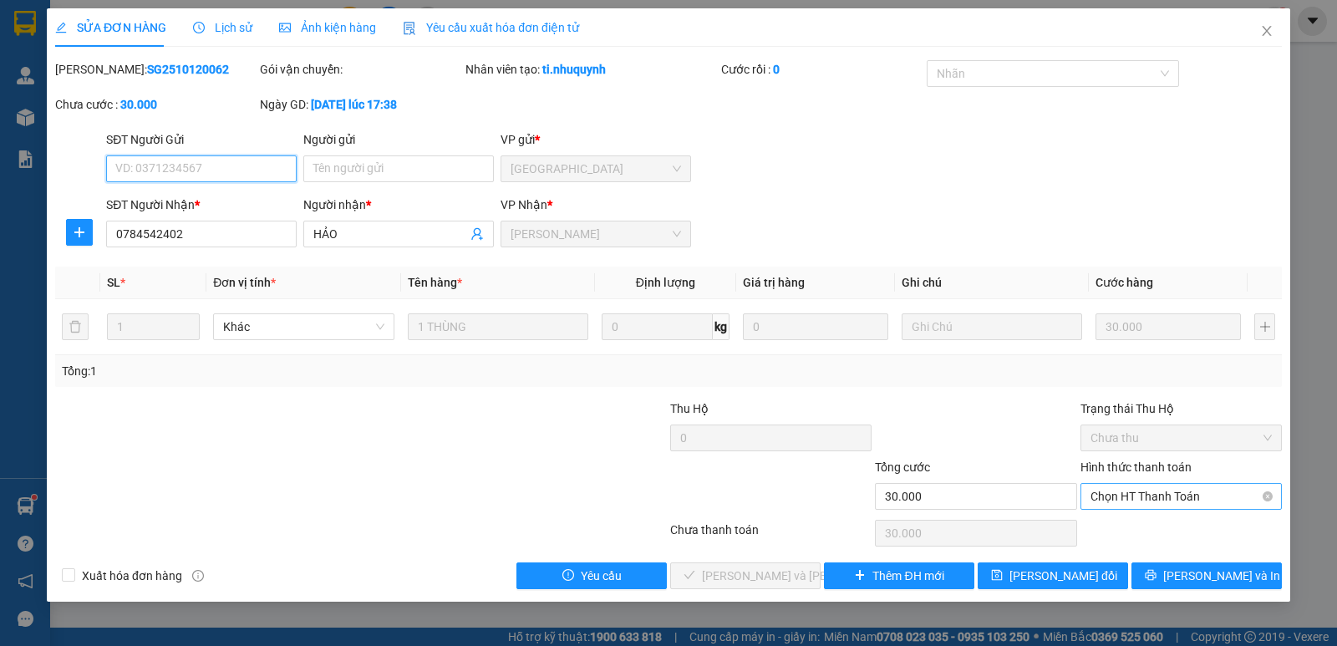
click at [1165, 499] on span "Chọn HT Thanh Toán" at bounding box center [1181, 496] width 181 height 25
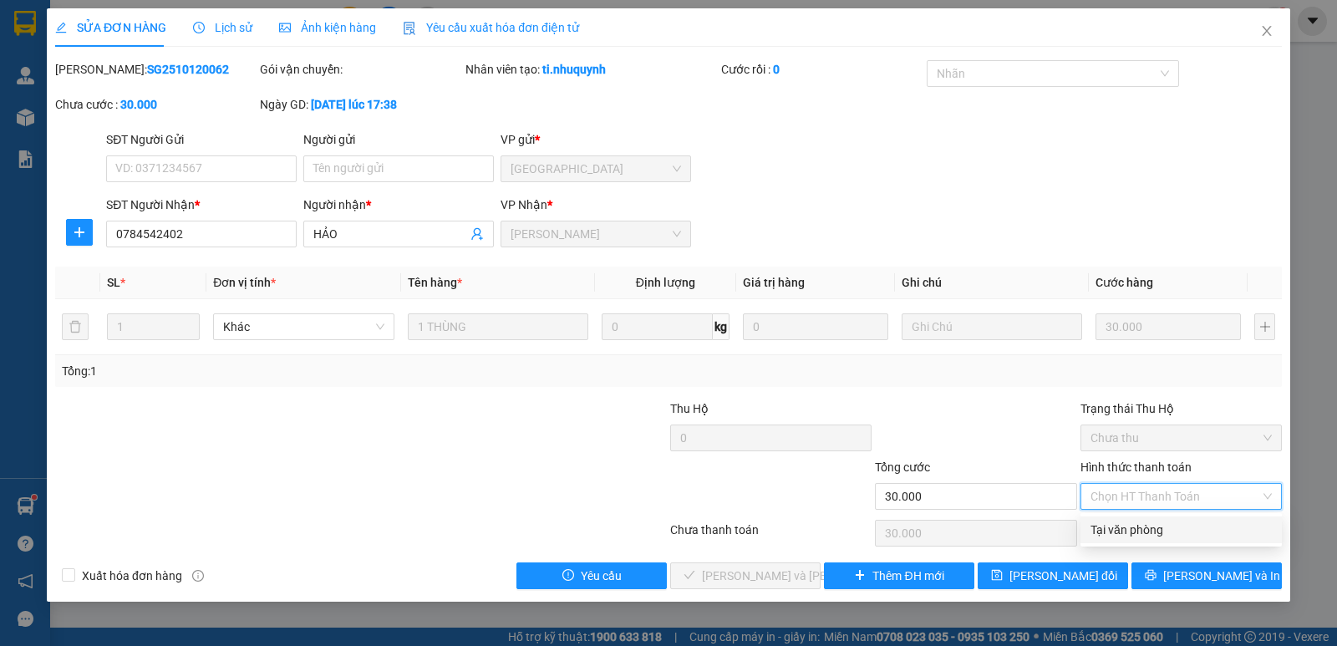
click at [1158, 526] on div "Tại văn phòng" at bounding box center [1181, 530] width 181 height 18
type input "0"
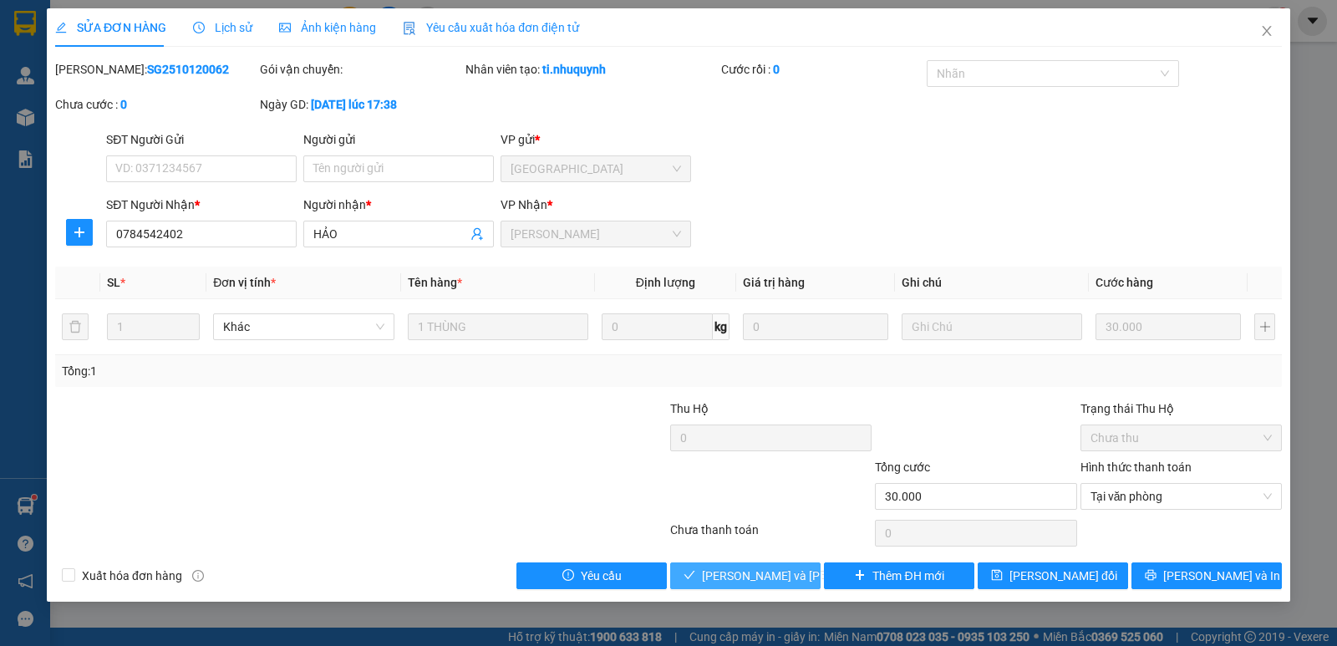
click at [775, 575] on span "Lưu và Giao hàng" at bounding box center [815, 576] width 226 height 18
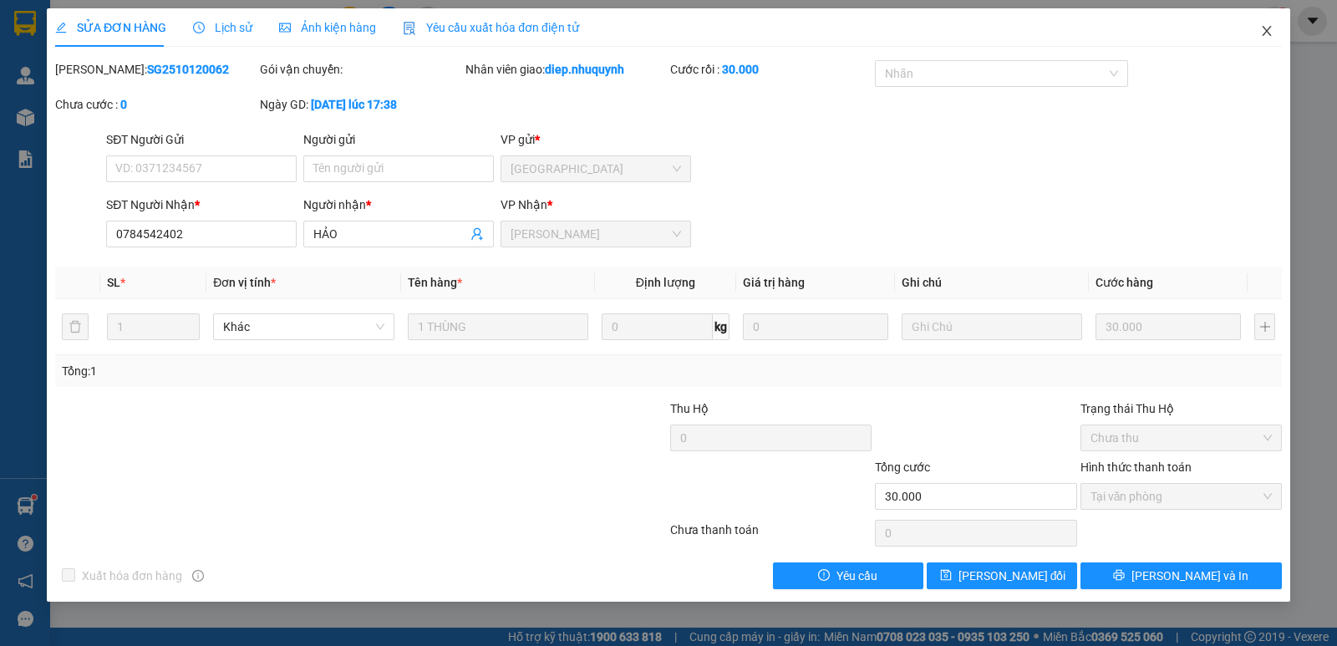
click at [1258, 27] on span "Close" at bounding box center [1267, 31] width 47 height 47
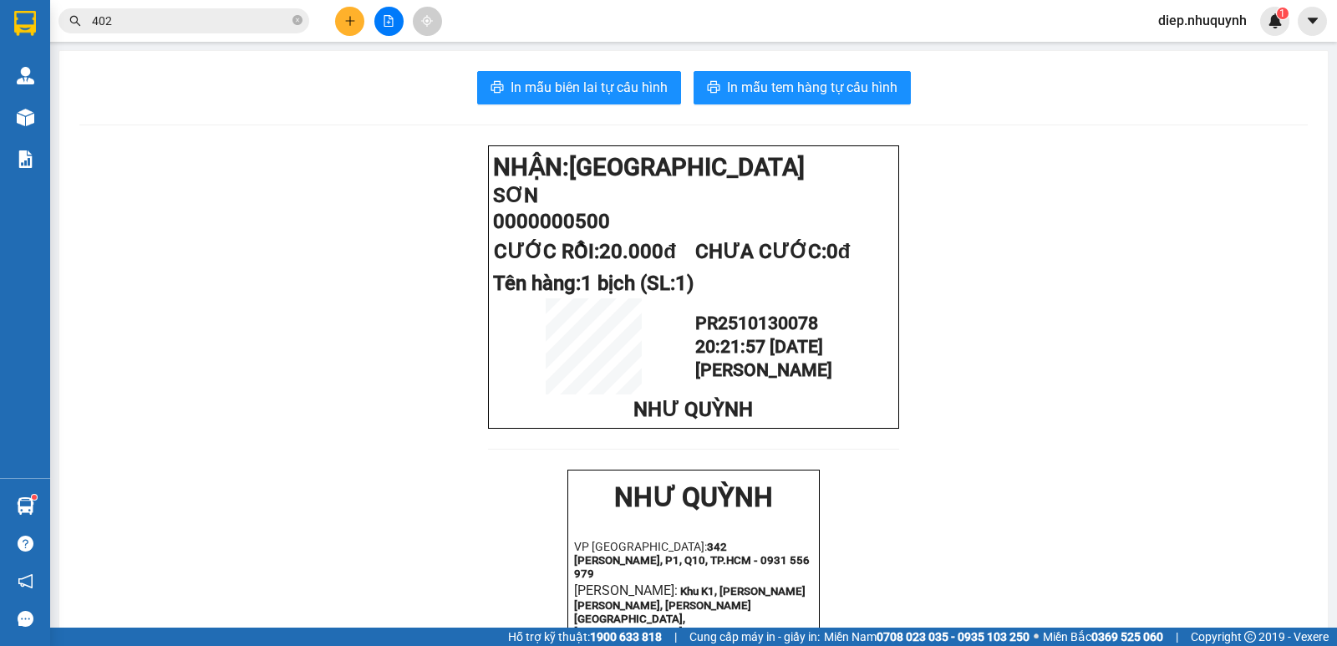
click at [359, 23] on button at bounding box center [349, 21] width 29 height 29
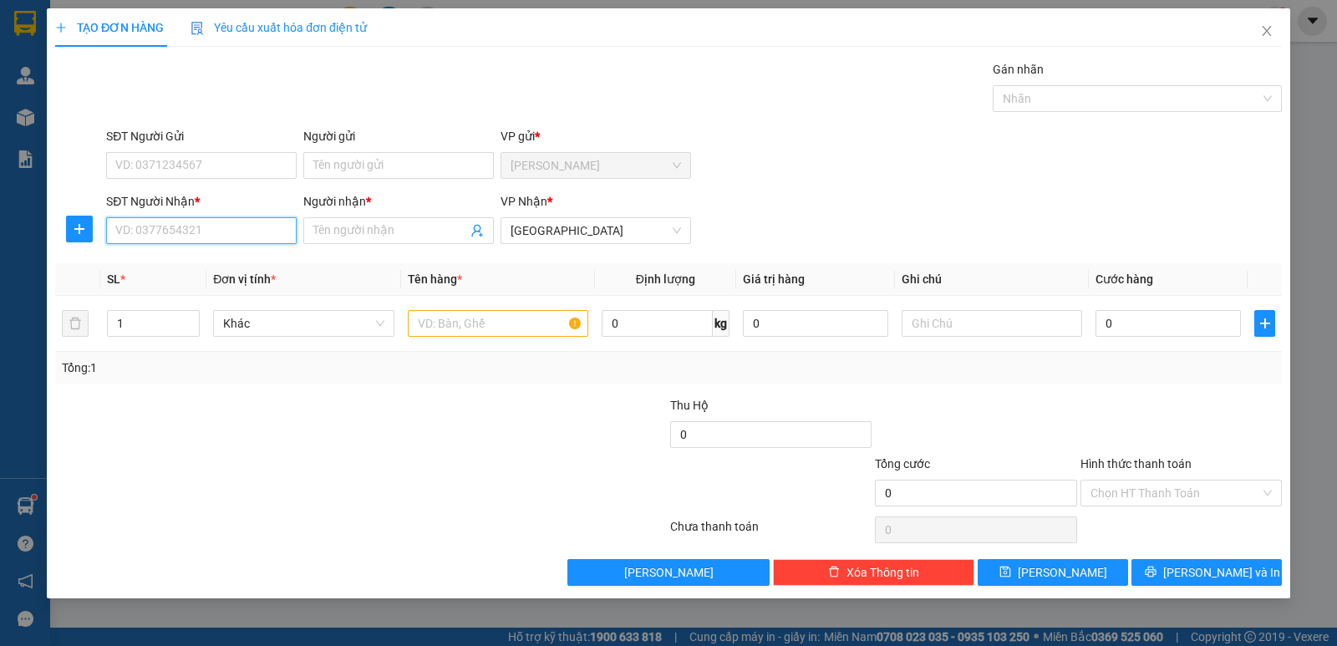
click at [203, 237] on input "SĐT Người Nhận *" at bounding box center [201, 230] width 191 height 27
type input "0904890897"
click at [255, 251] on div "0904890897 - tuấn" at bounding box center [201, 264] width 191 height 27
type input "tuấn"
type input "20.000"
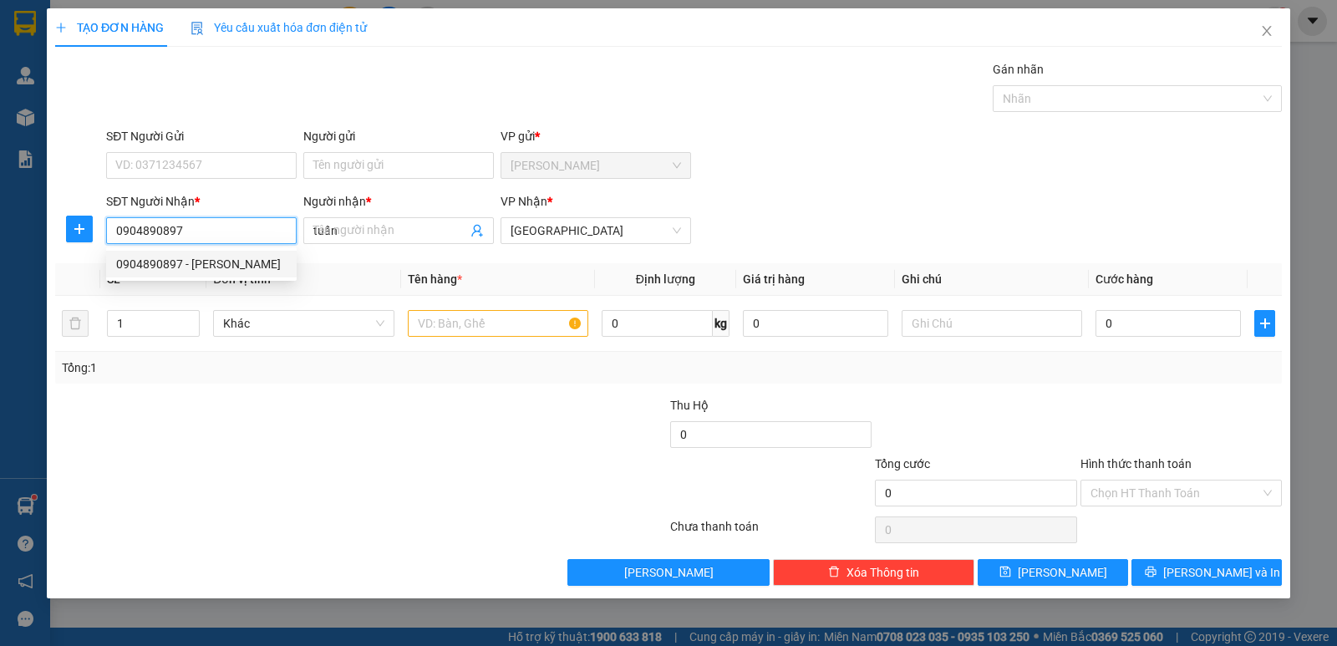
type input "20.000"
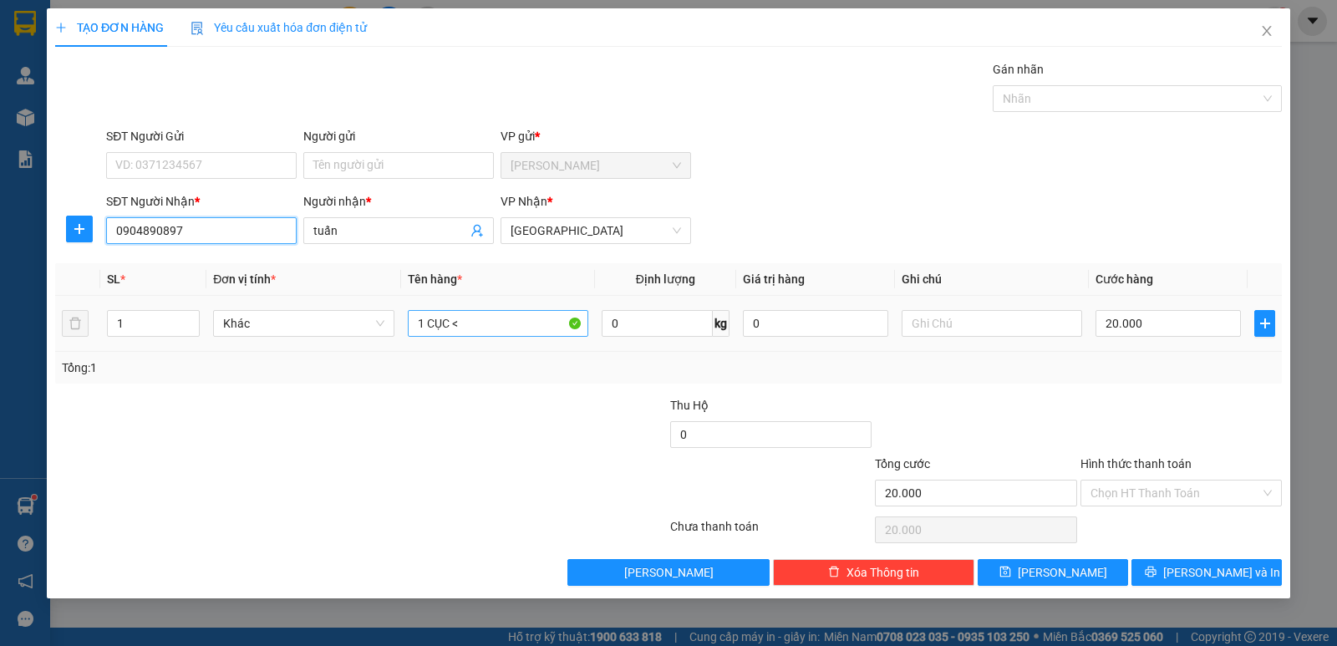
type input "0904890897"
drag, startPoint x: 447, startPoint y: 323, endPoint x: 407, endPoint y: 318, distance: 40.5
click at [408, 318] on input "1 CỤC <" at bounding box center [498, 323] width 181 height 27
type input "1 bao"
click at [1146, 328] on input "20.000" at bounding box center [1168, 323] width 145 height 27
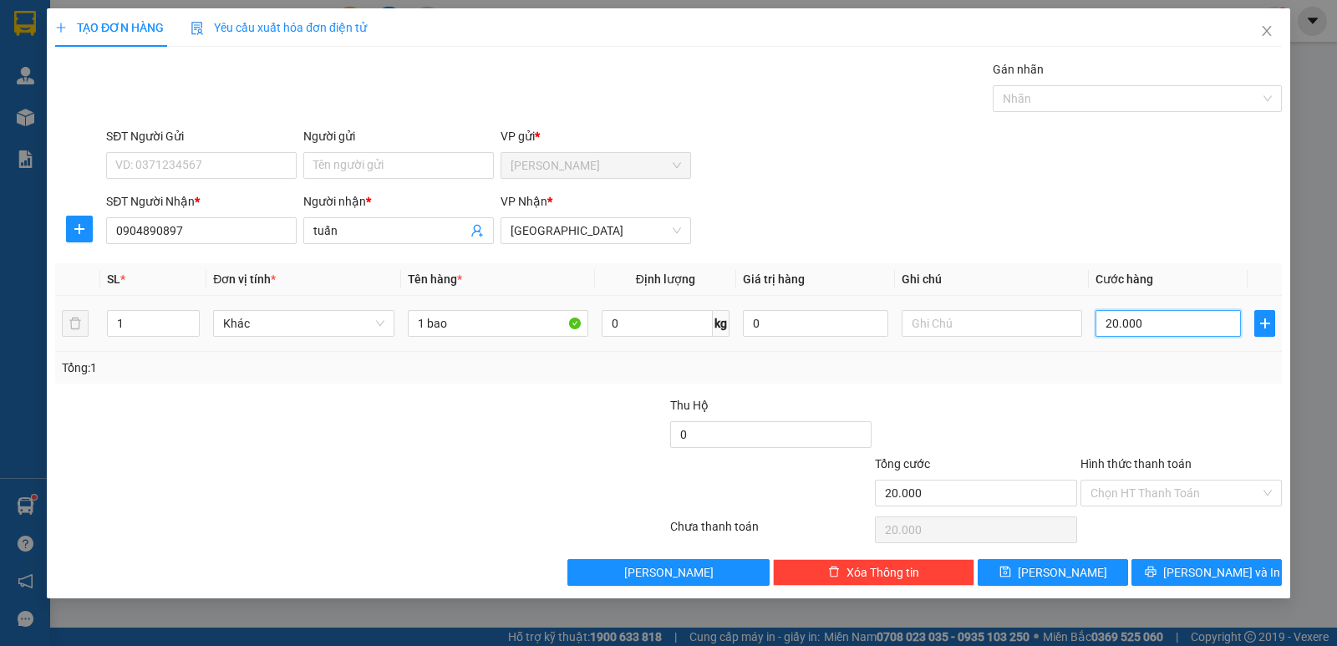
type input "3"
type input "30"
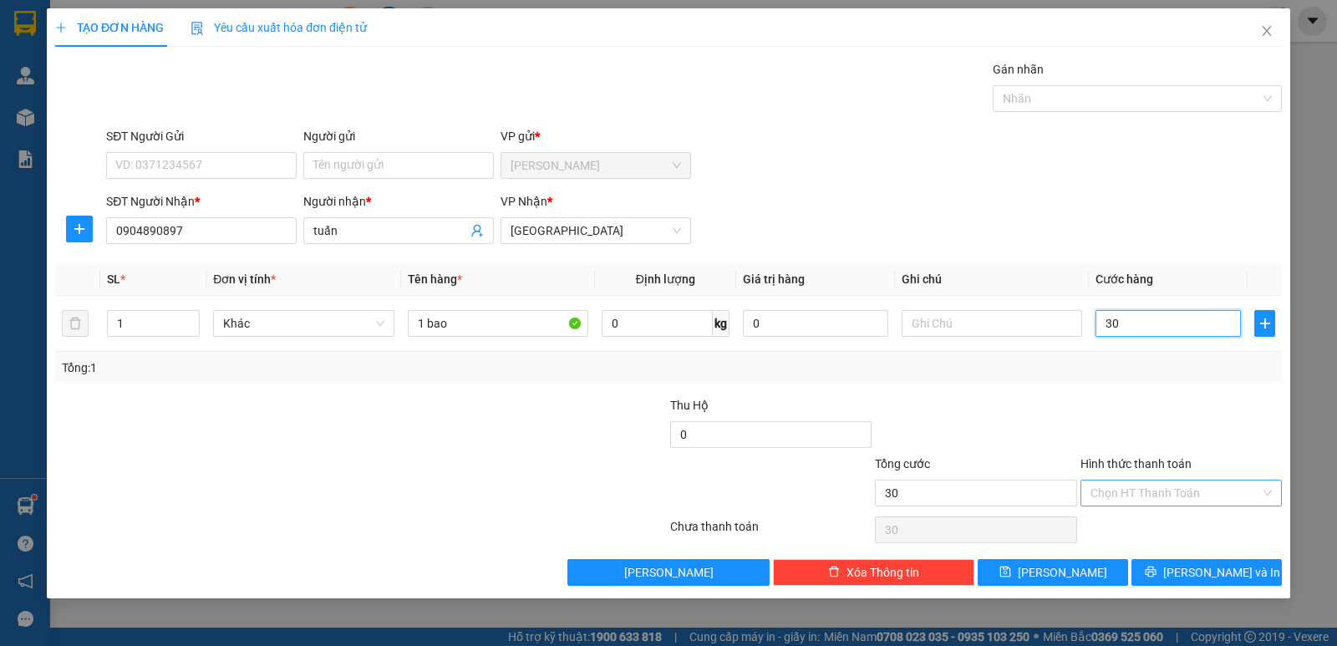
type input "30"
type input "30.000"
click at [1183, 488] on input "Hình thức thanh toán" at bounding box center [1176, 493] width 170 height 25
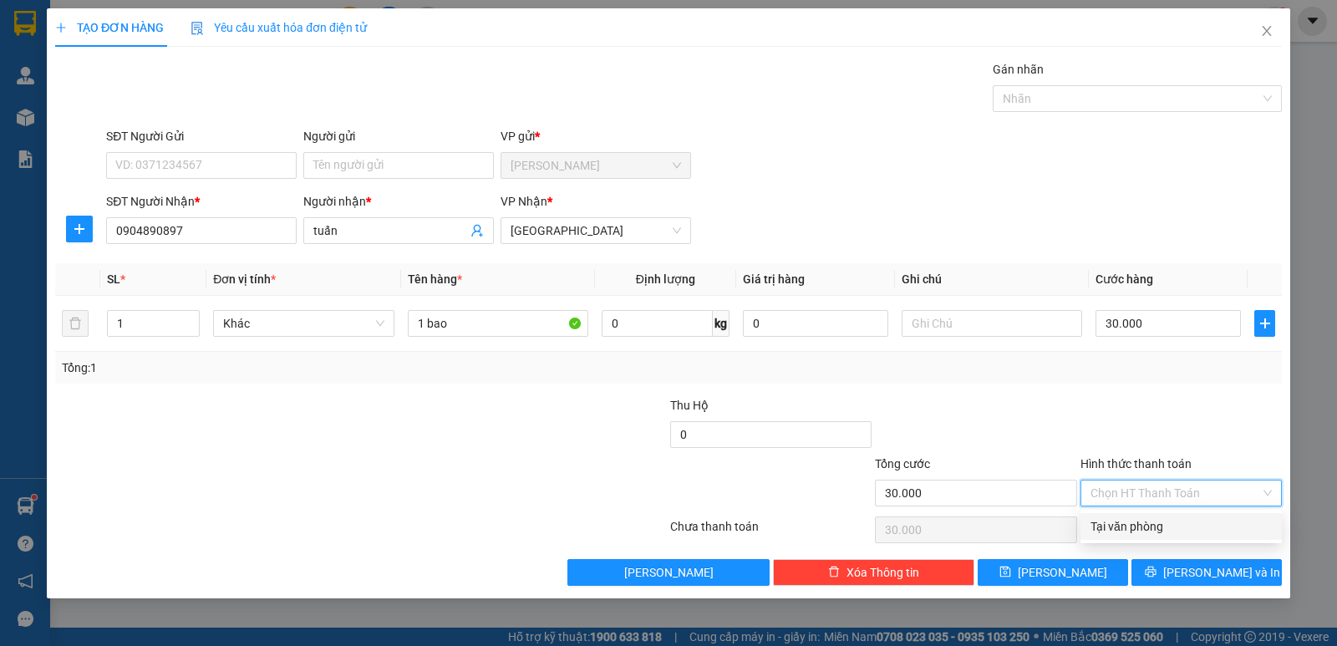
click at [1160, 521] on div "Tại văn phòng" at bounding box center [1181, 526] width 181 height 18
type input "0"
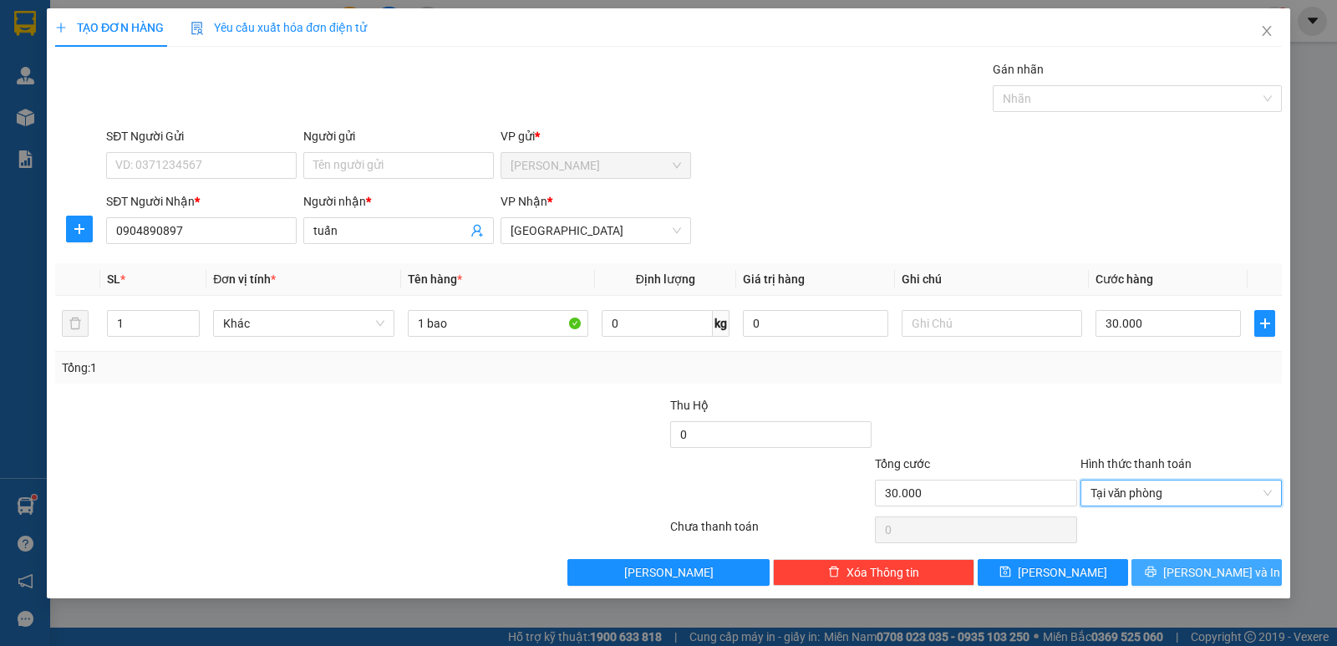
drag, startPoint x: 1184, startPoint y: 566, endPoint x: 1029, endPoint y: 531, distance: 159.4
click at [1157, 567] on icon "printer" at bounding box center [1151, 572] width 12 height 12
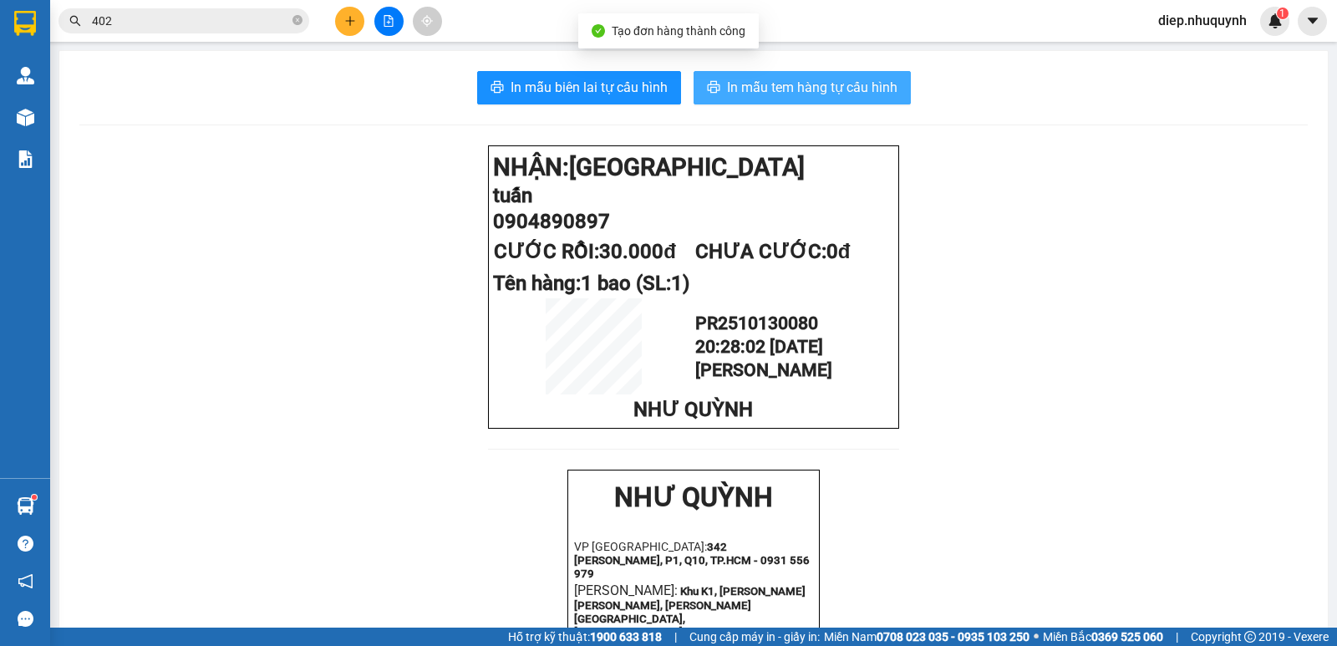
click at [800, 85] on span "In mẫu tem hàng tự cấu hình" at bounding box center [812, 87] width 170 height 21
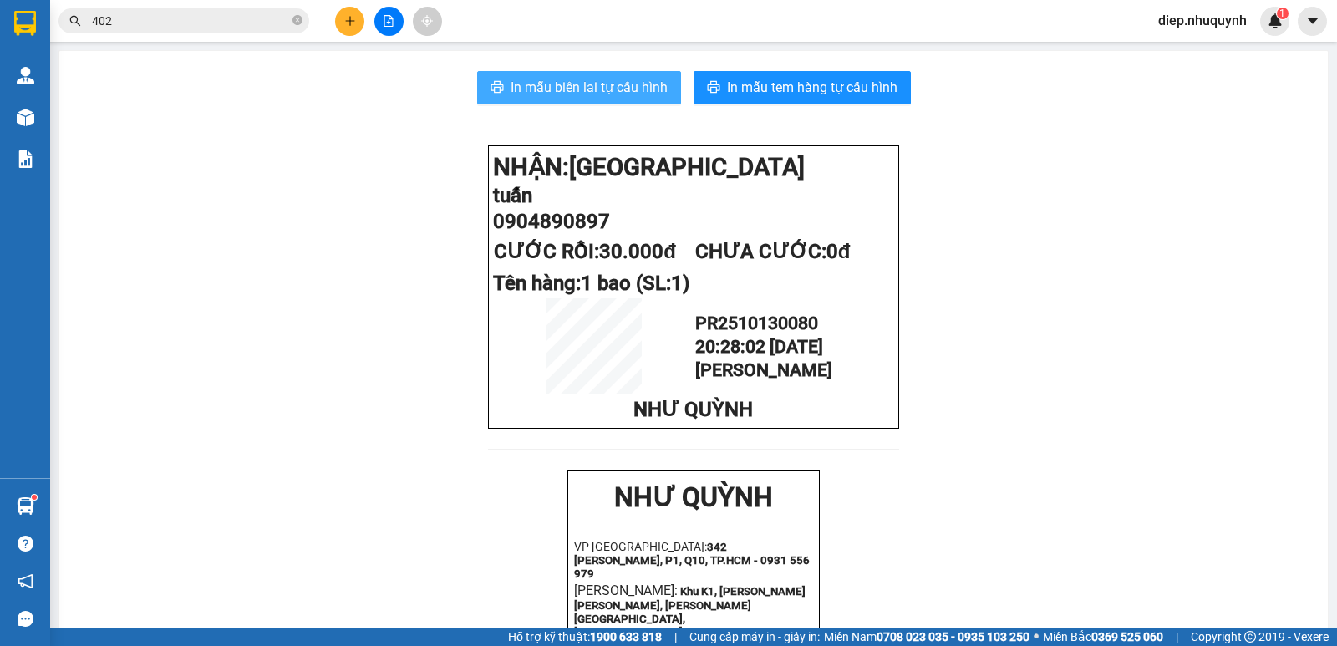
click at [637, 85] on span "In mẫu biên lai tự cấu hình" at bounding box center [589, 87] width 157 height 21
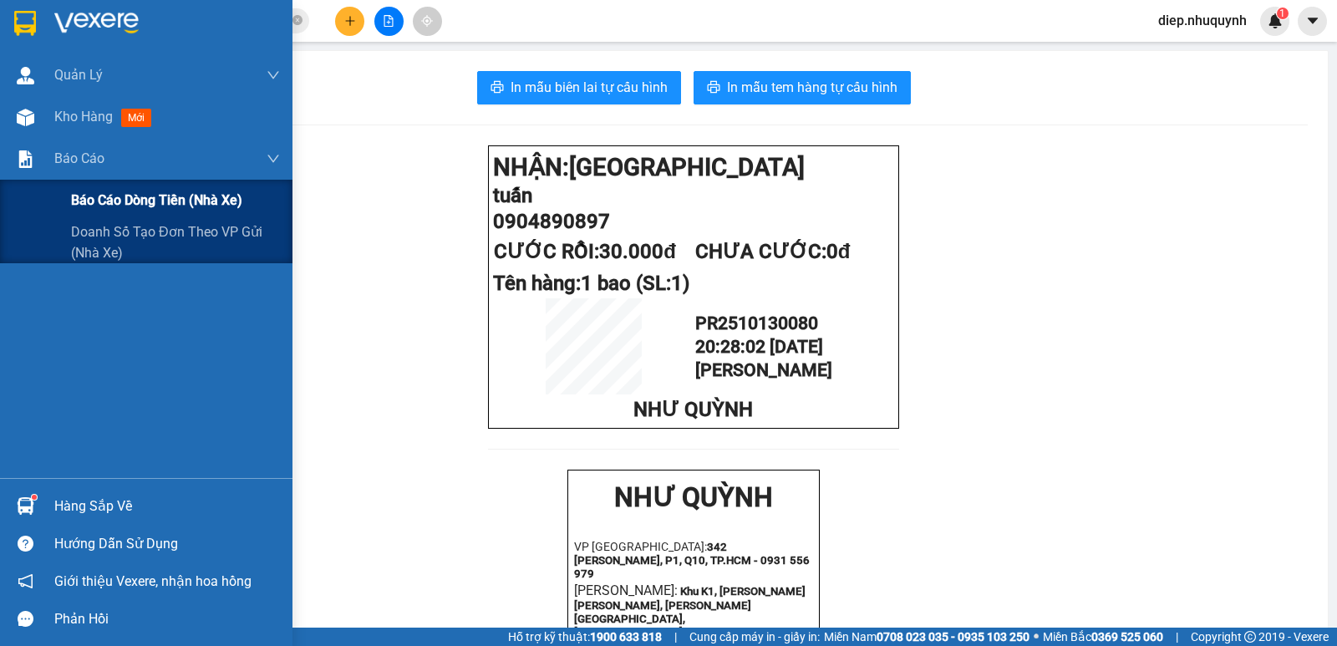
click at [104, 209] on span "Báo cáo dòng tiền (nhà xe)" at bounding box center [156, 200] width 171 height 21
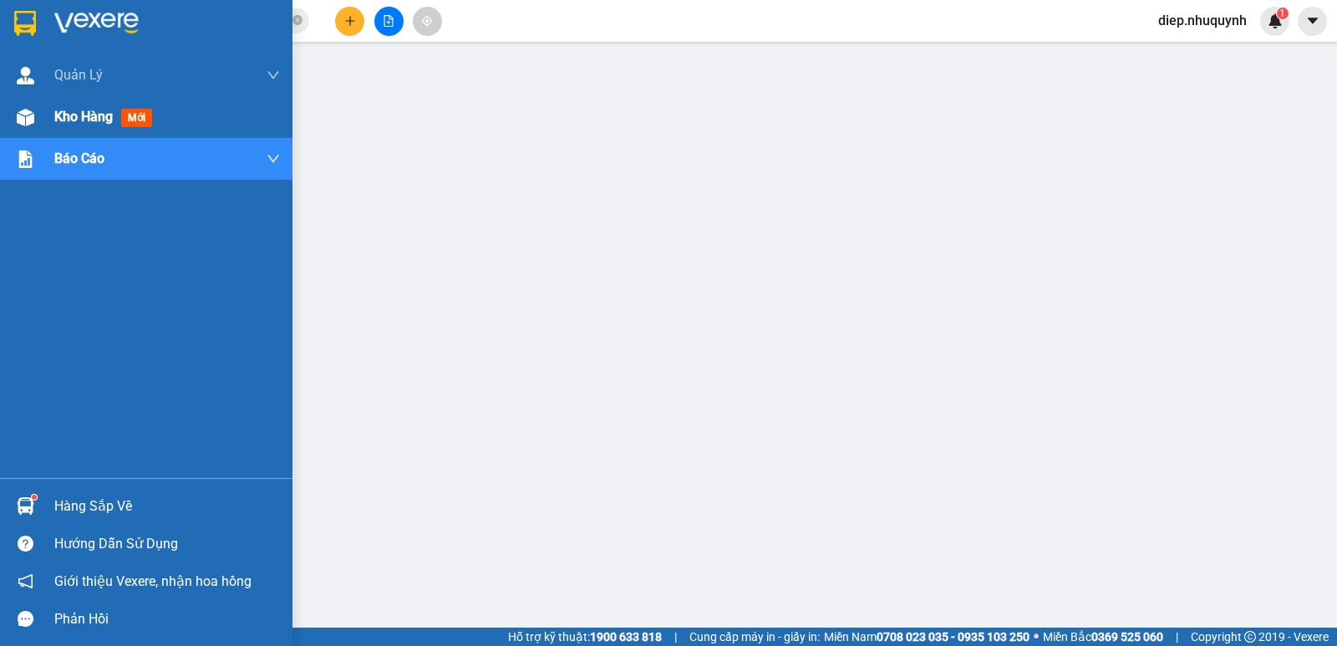
click at [60, 113] on span "Kho hàng" at bounding box center [83, 117] width 58 height 16
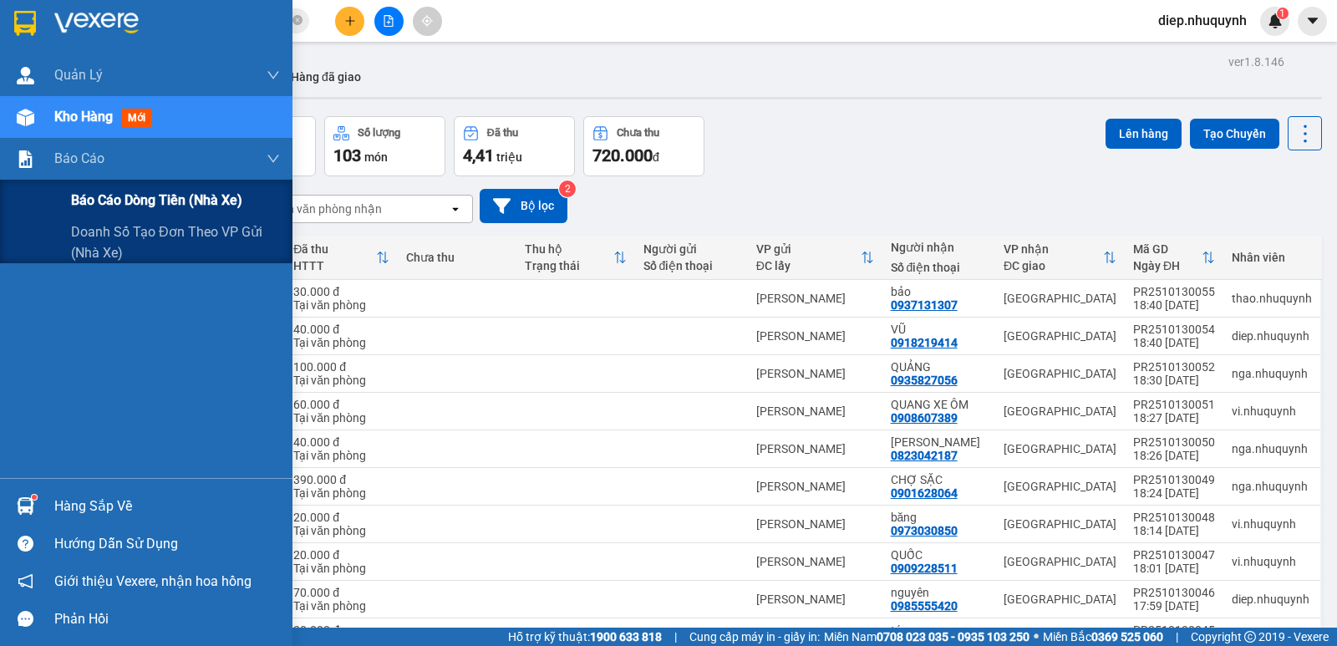
click at [108, 208] on span "Báo cáo dòng tiền (nhà xe)" at bounding box center [156, 200] width 171 height 21
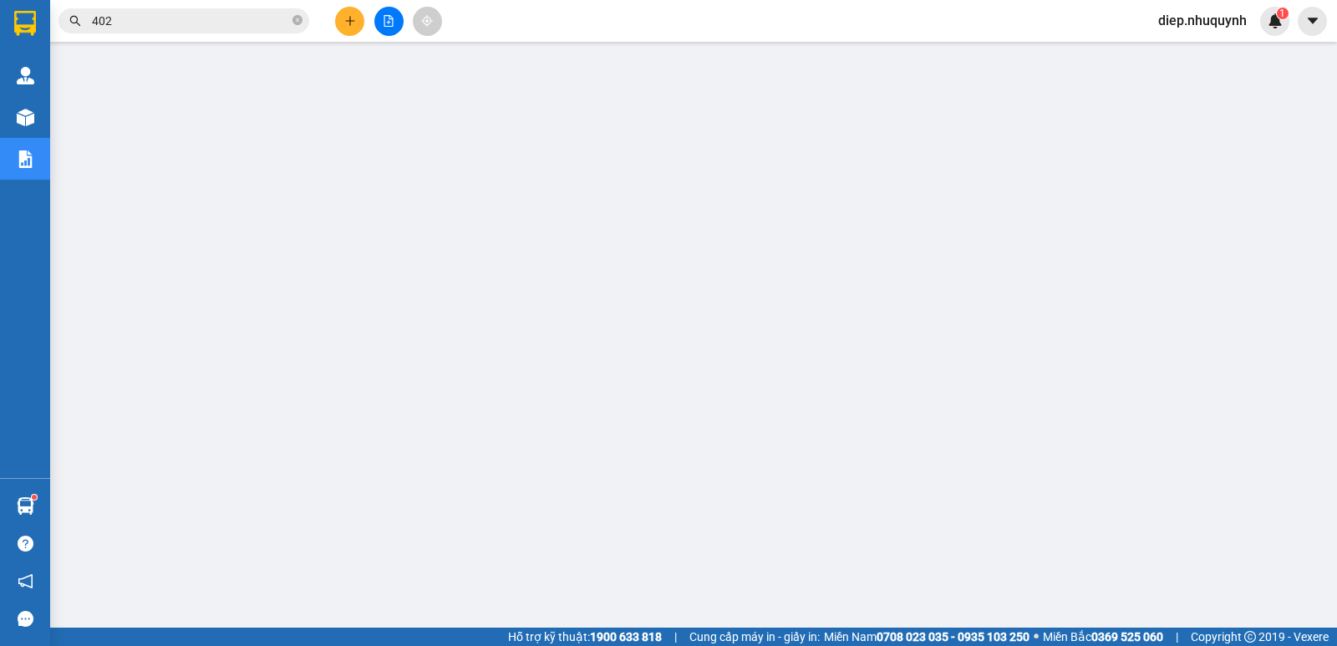
click at [1208, 26] on span "diep.nhuquynh" at bounding box center [1202, 20] width 115 height 21
click at [1206, 51] on span "Đăng xuất" at bounding box center [1209, 52] width 82 height 18
